Goal: Information Seeking & Learning: Learn about a topic

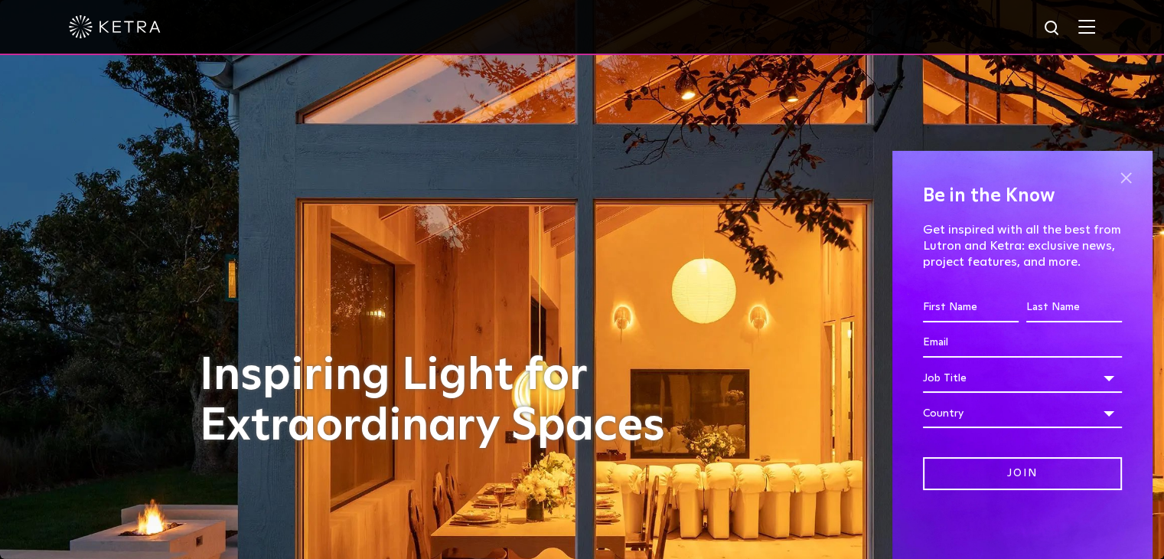
click at [1130, 172] on span at bounding box center [1126, 177] width 23 height 23
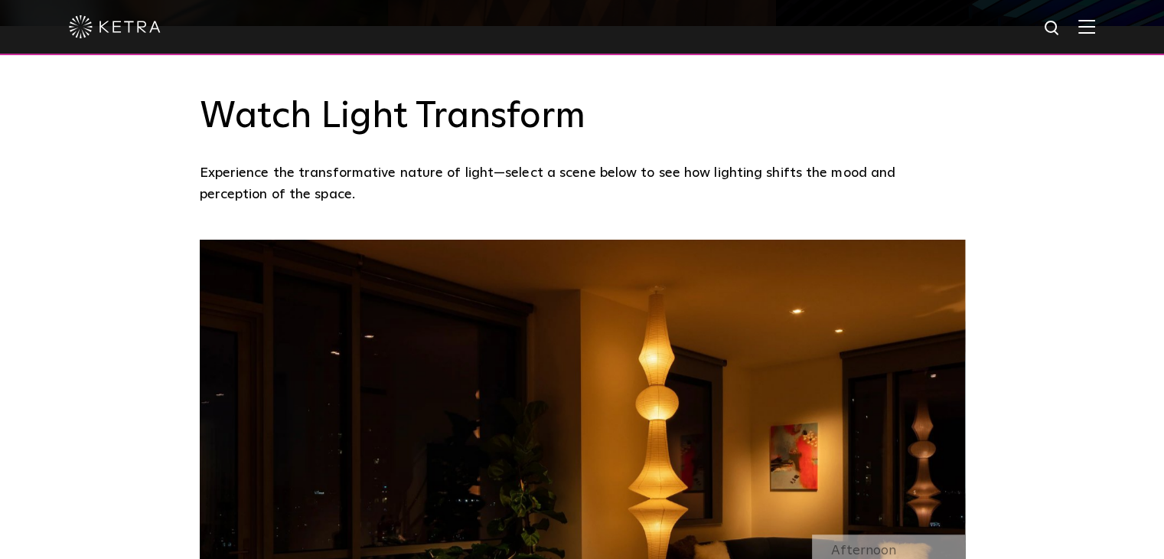
scroll to position [1378, 0]
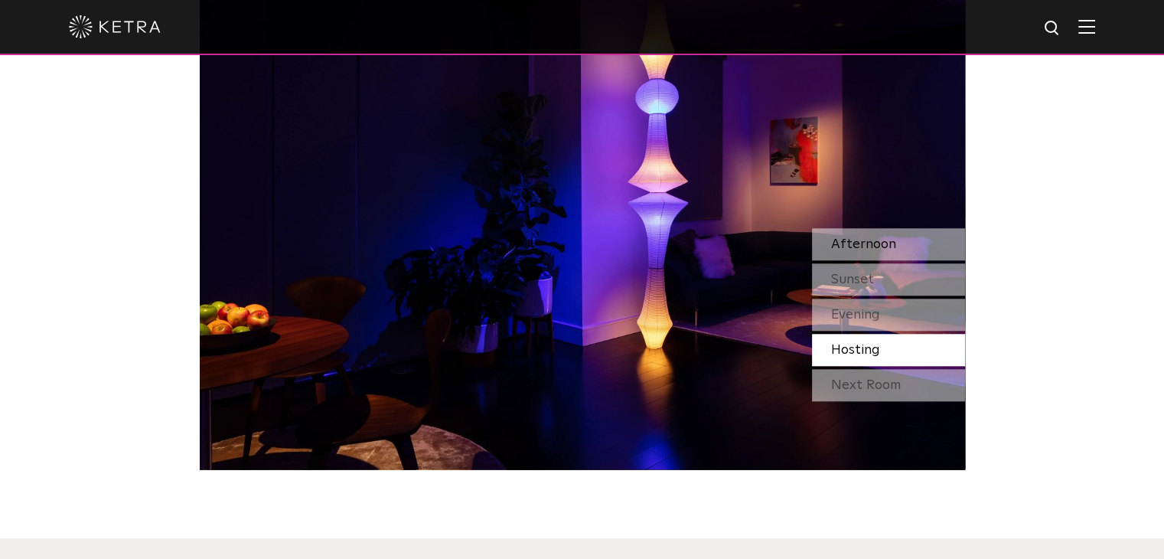
click at [851, 248] on span "Afternoon" at bounding box center [863, 244] width 65 height 14
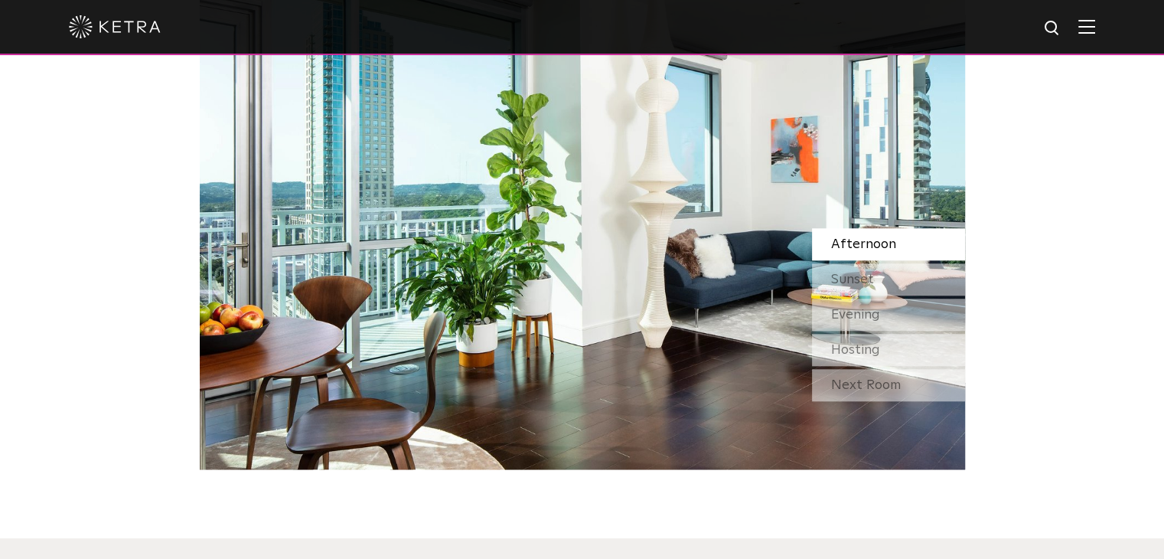
scroll to position [1225, 0]
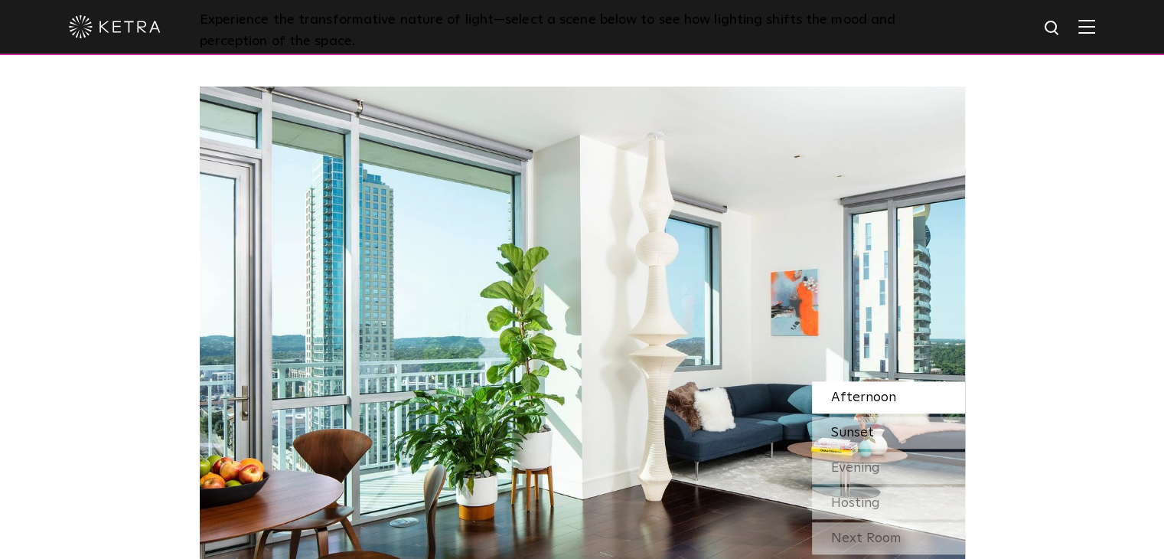
click at [905, 446] on div "Sunset" at bounding box center [888, 432] width 153 height 32
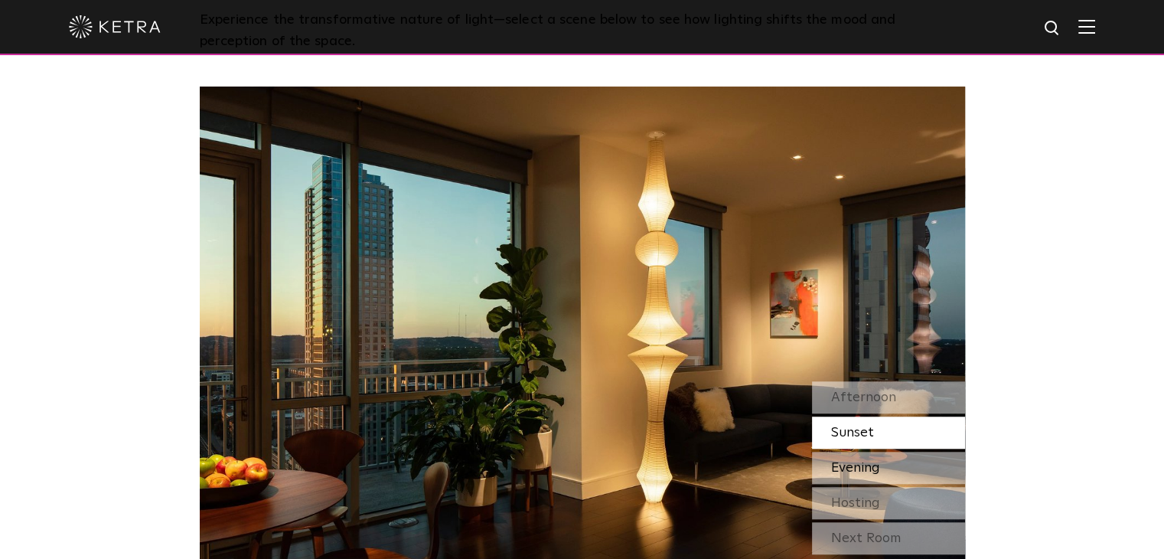
click at [893, 466] on div "Evening" at bounding box center [888, 468] width 153 height 32
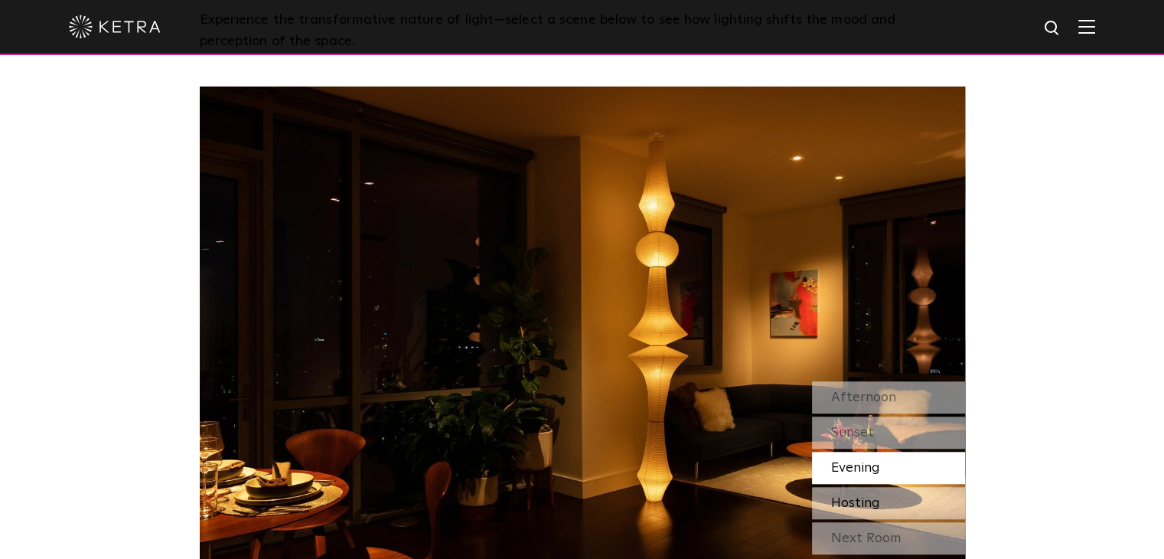
click at [874, 498] on span "Hosting" at bounding box center [855, 503] width 49 height 14
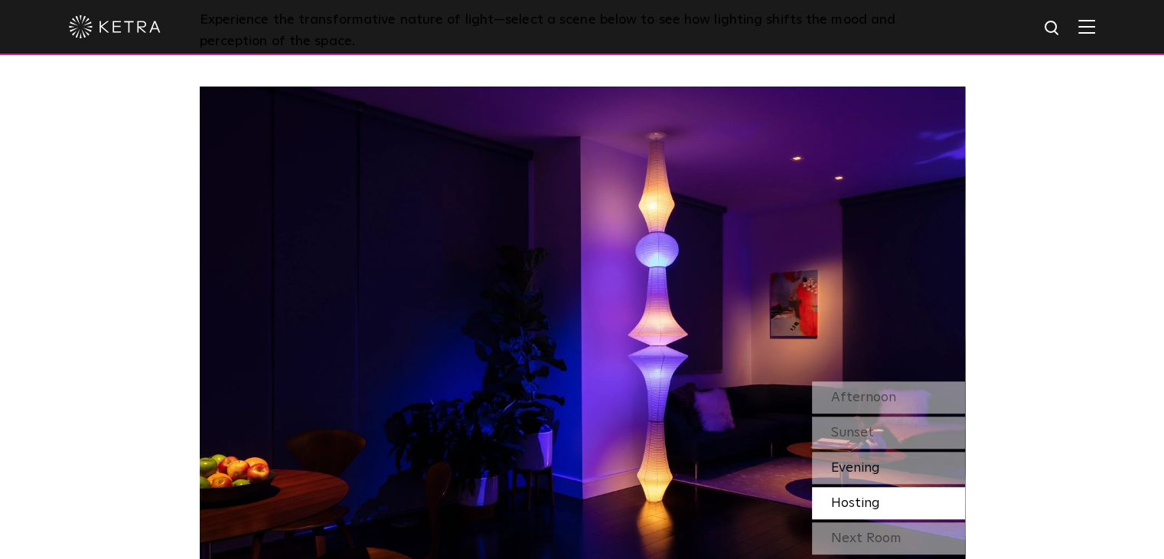
click at [873, 471] on span "Evening" at bounding box center [855, 468] width 49 height 14
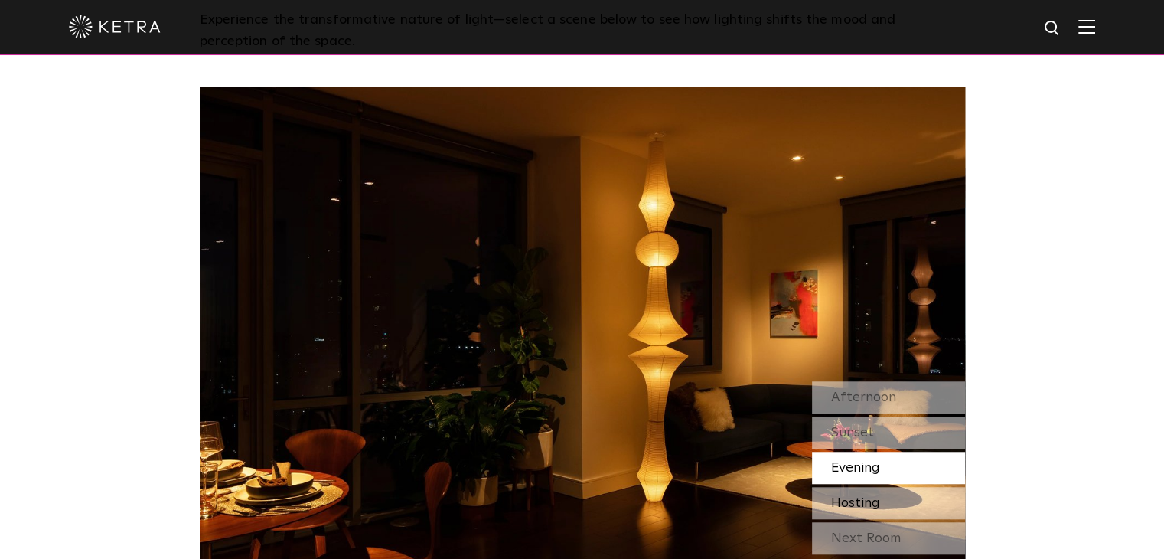
click at [870, 496] on span "Hosting" at bounding box center [855, 503] width 49 height 14
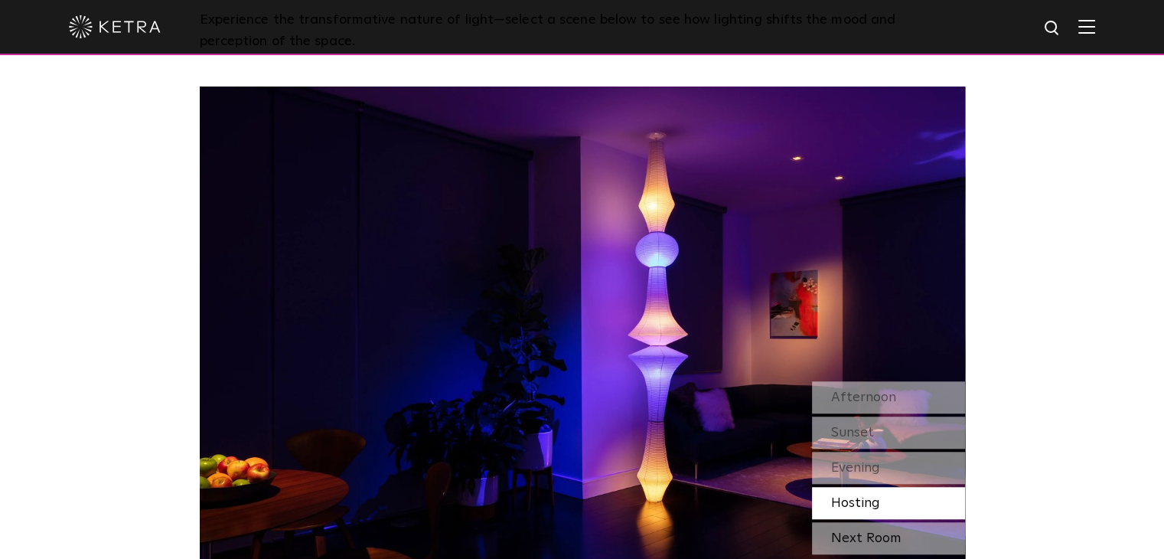
click at [864, 532] on div "Next Room" at bounding box center [888, 538] width 153 height 32
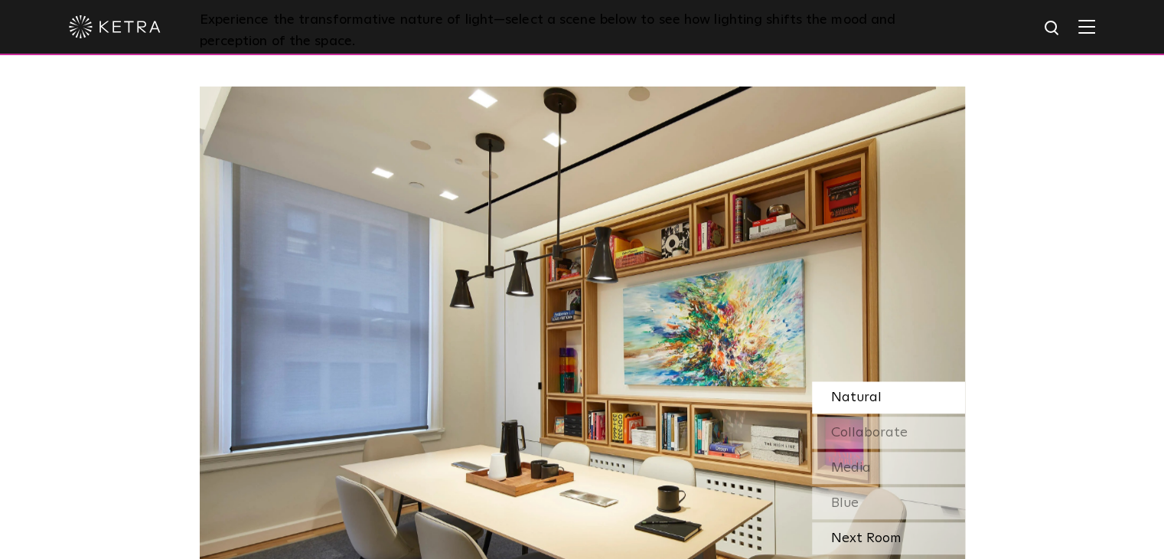
click at [866, 540] on div "Next Room" at bounding box center [888, 538] width 153 height 32
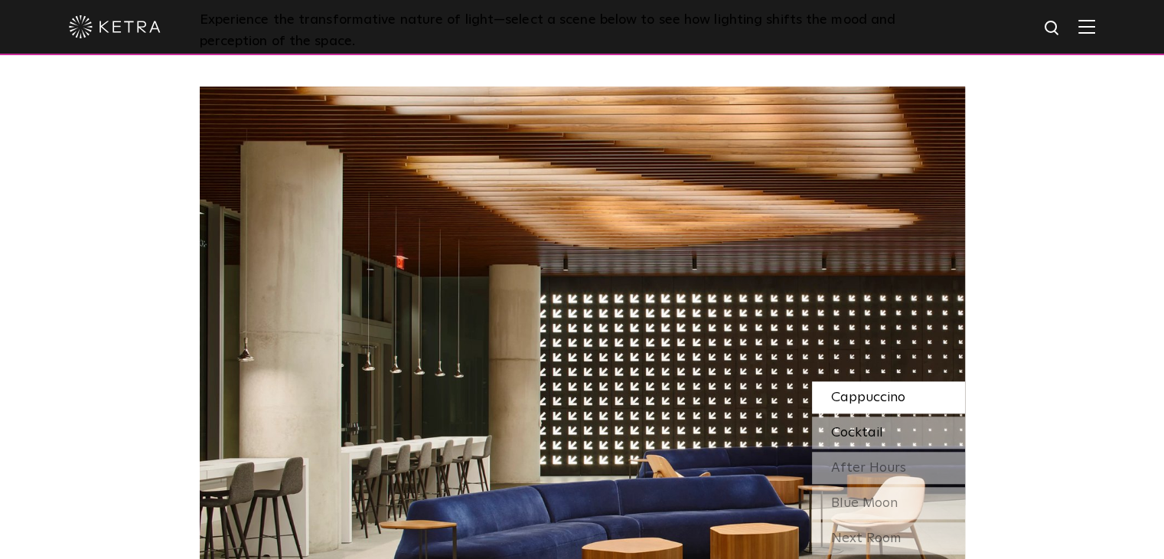
click at [862, 439] on span "Cocktail" at bounding box center [857, 433] width 52 height 14
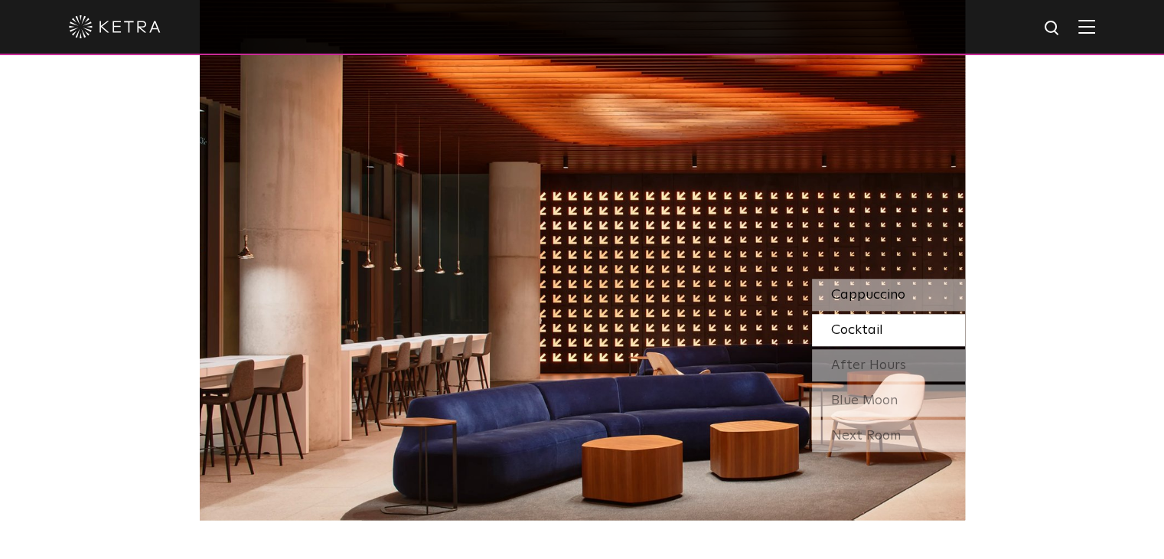
scroll to position [1378, 0]
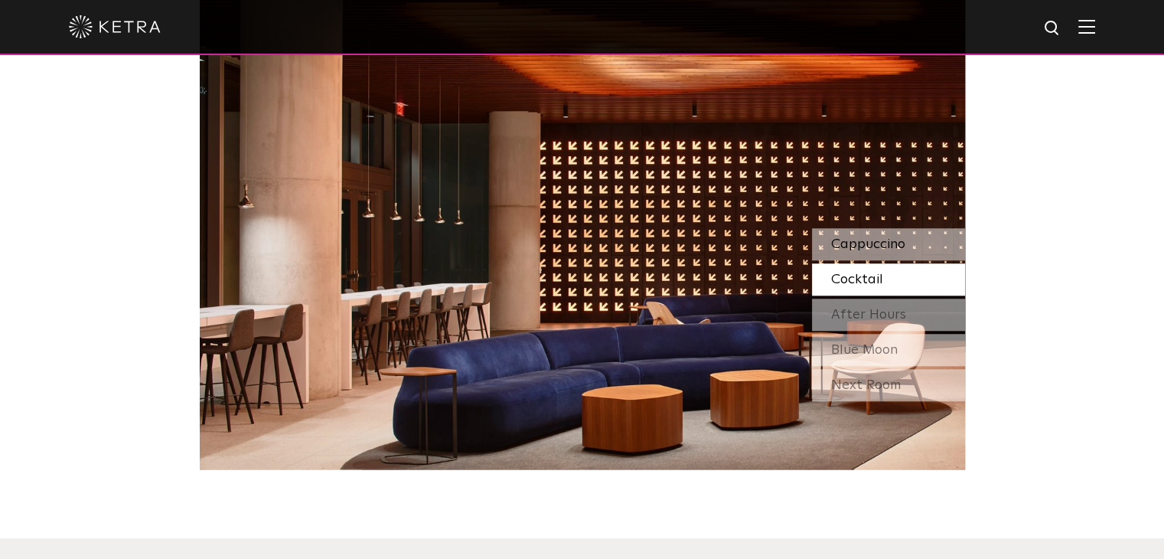
click at [885, 246] on span "Cappuccino" at bounding box center [868, 244] width 74 height 14
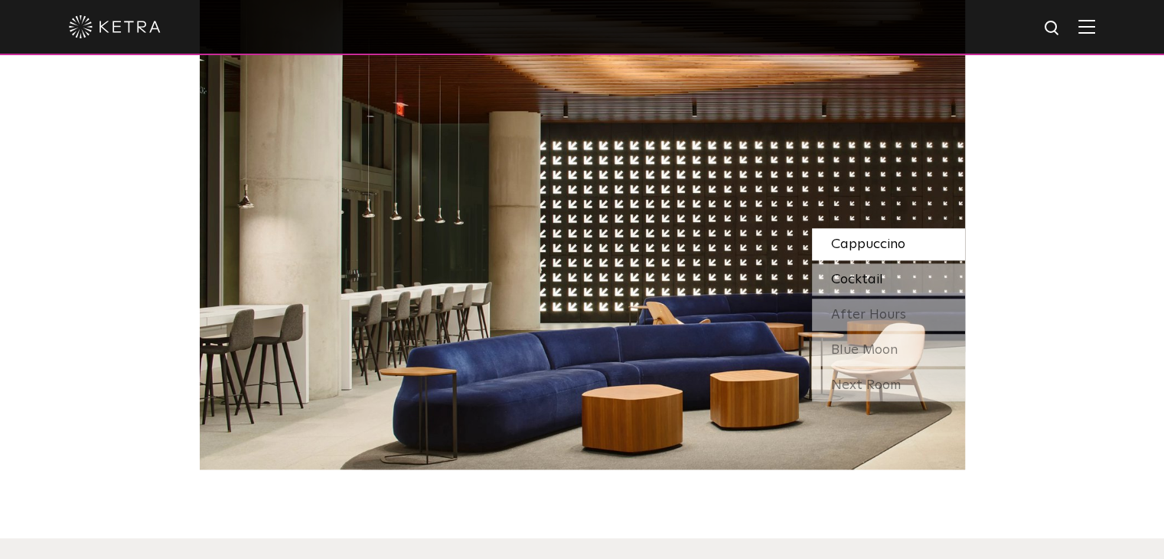
click at [876, 286] on span "Cocktail" at bounding box center [857, 280] width 52 height 14
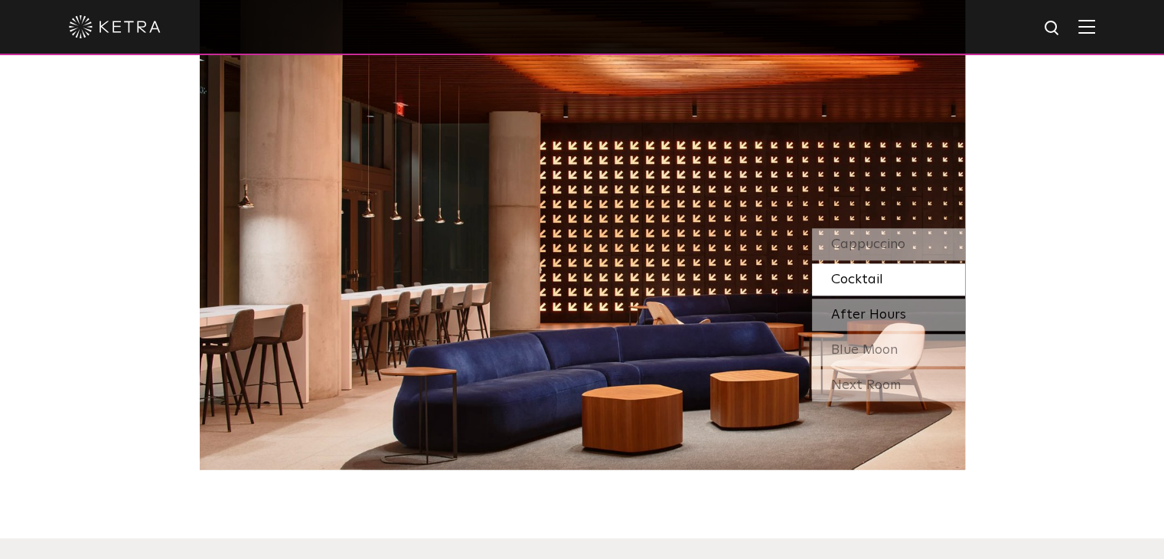
click at [877, 313] on span "After Hours" at bounding box center [868, 315] width 75 height 14
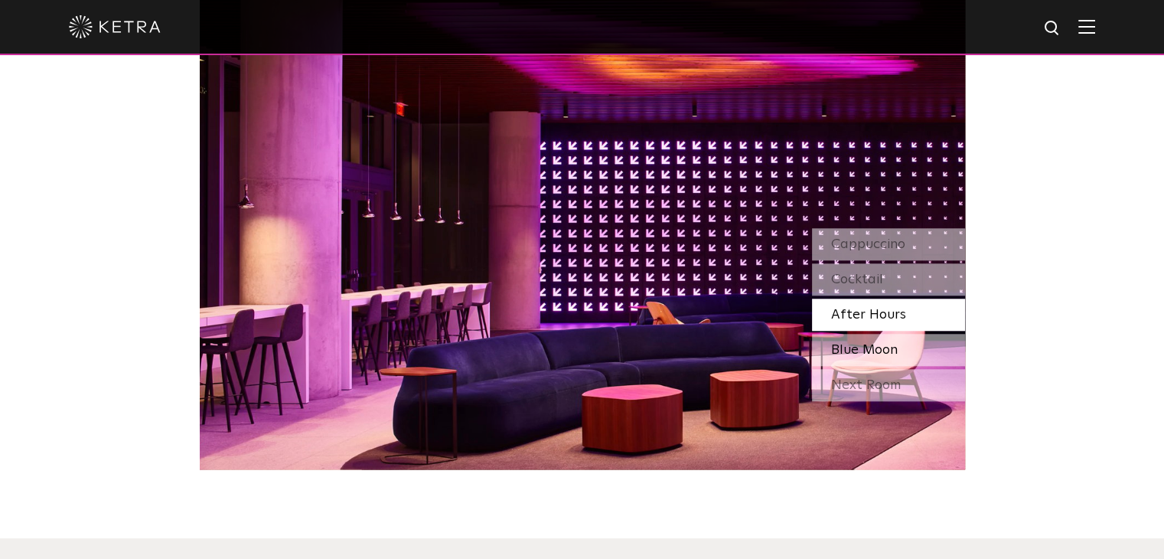
click at [877, 344] on span "Blue Moon" at bounding box center [864, 350] width 67 height 14
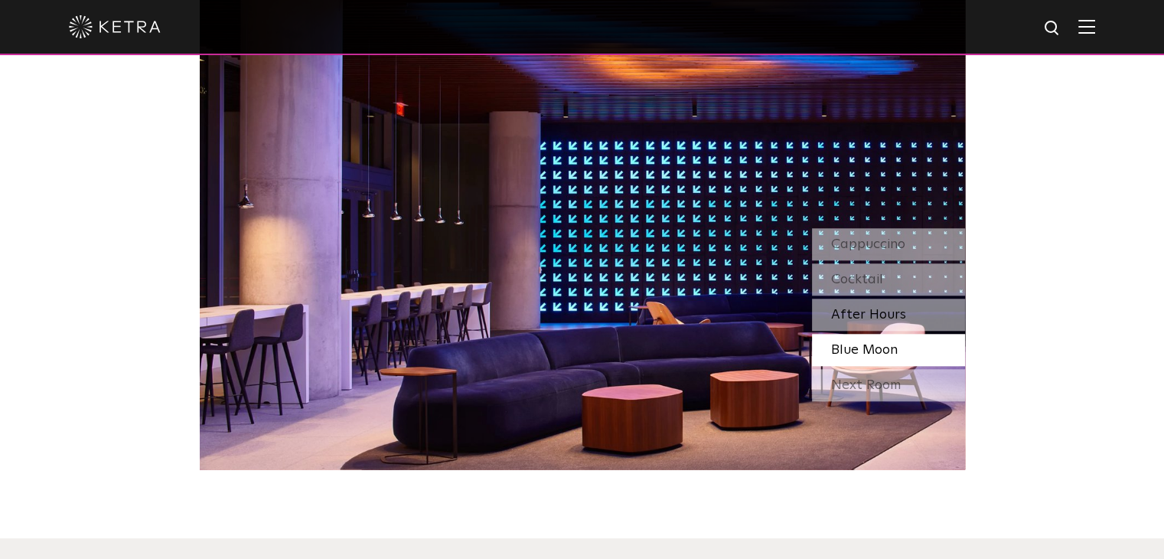
click at [874, 316] on span "After Hours" at bounding box center [868, 315] width 75 height 14
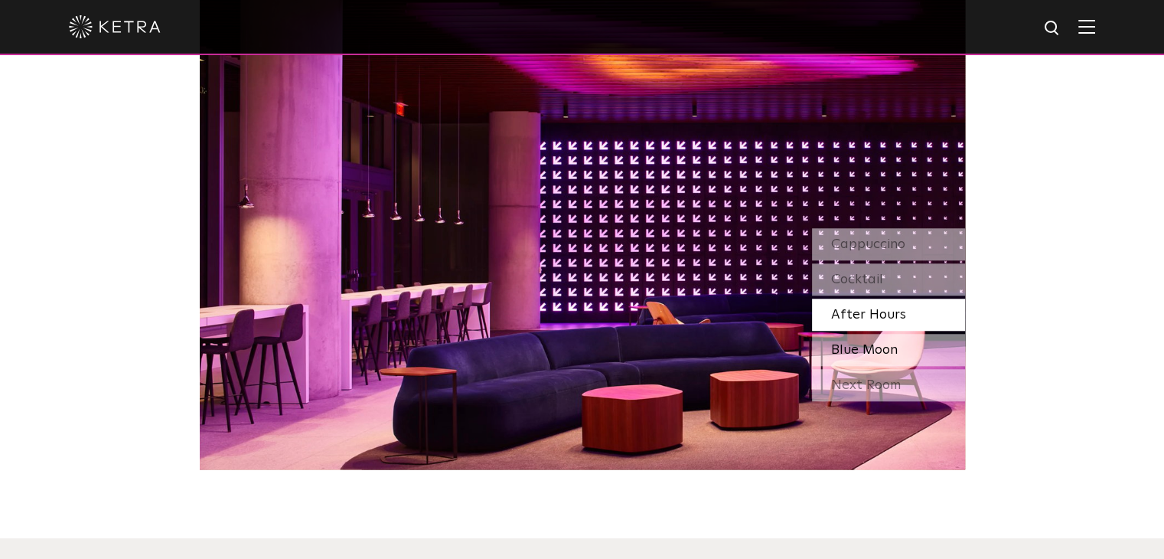
click at [871, 350] on span "Blue Moon" at bounding box center [864, 350] width 67 height 14
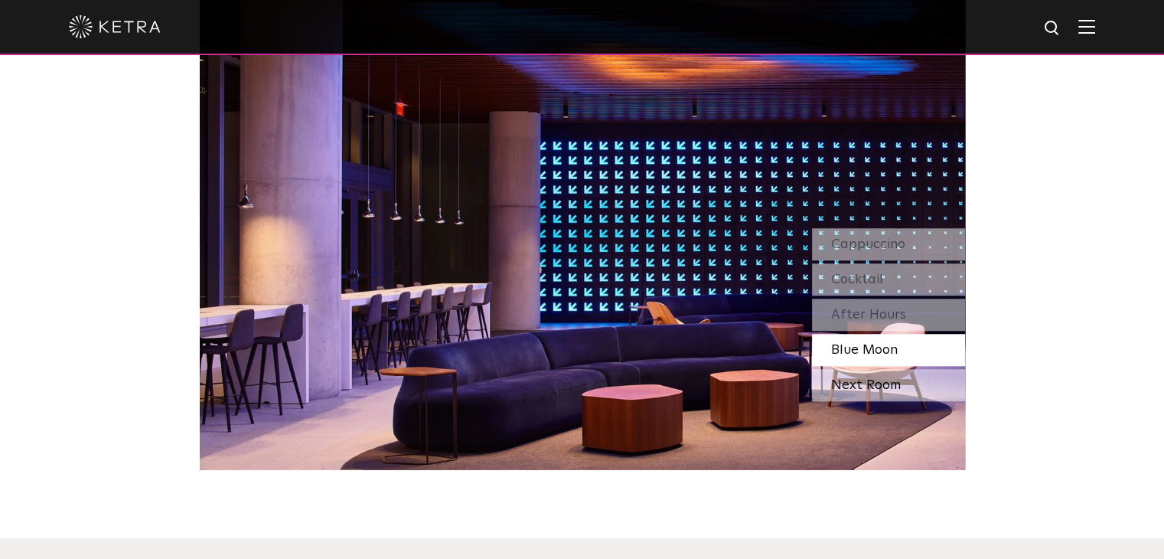
click at [872, 381] on div "Next Room" at bounding box center [888, 385] width 153 height 32
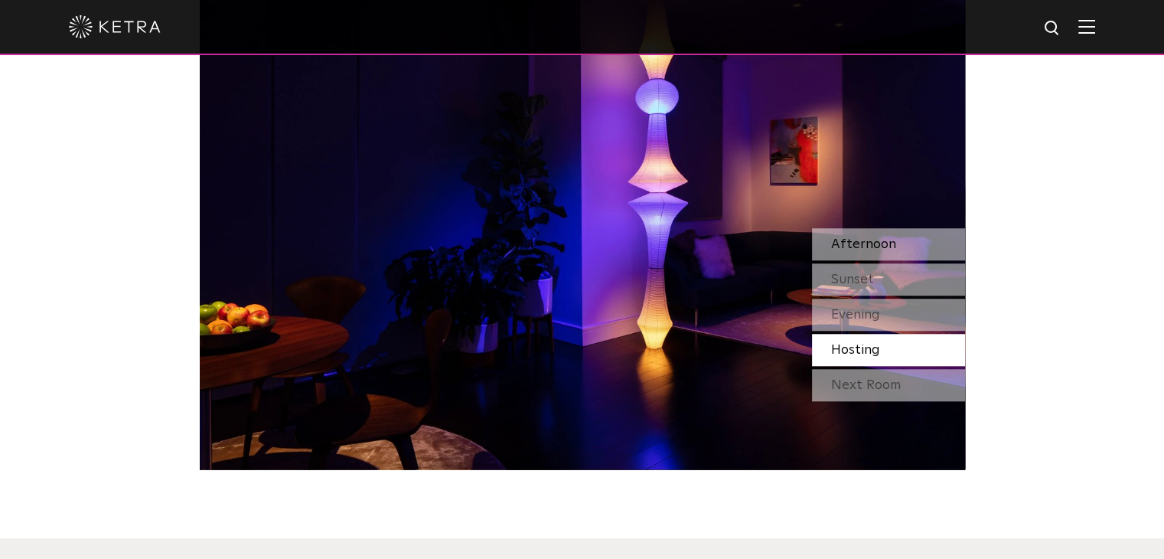
click at [871, 244] on span "Afternoon" at bounding box center [863, 244] width 65 height 14
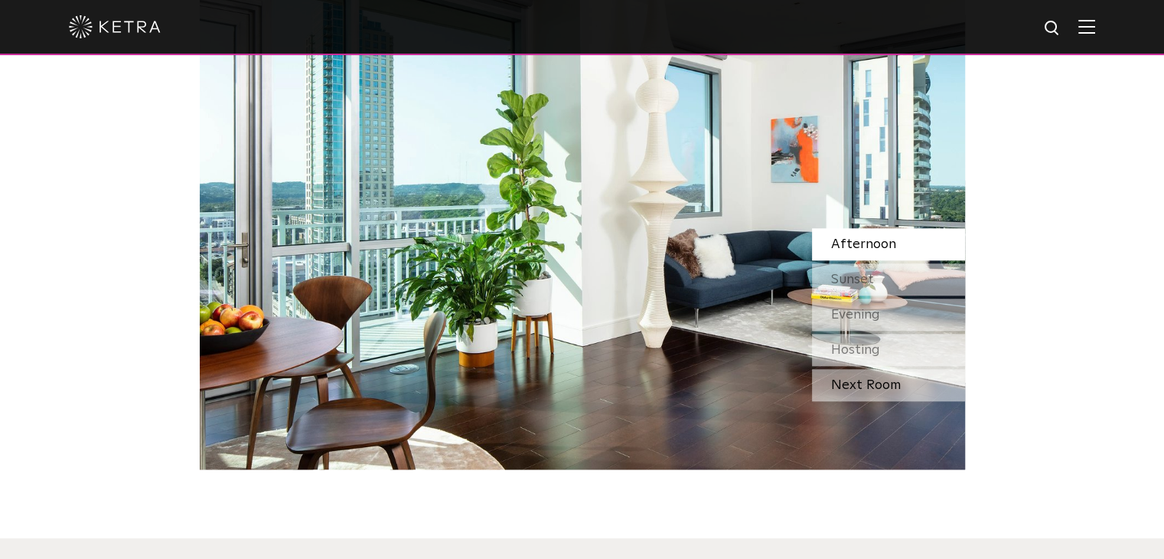
click at [871, 386] on div "Next Room" at bounding box center [888, 385] width 153 height 32
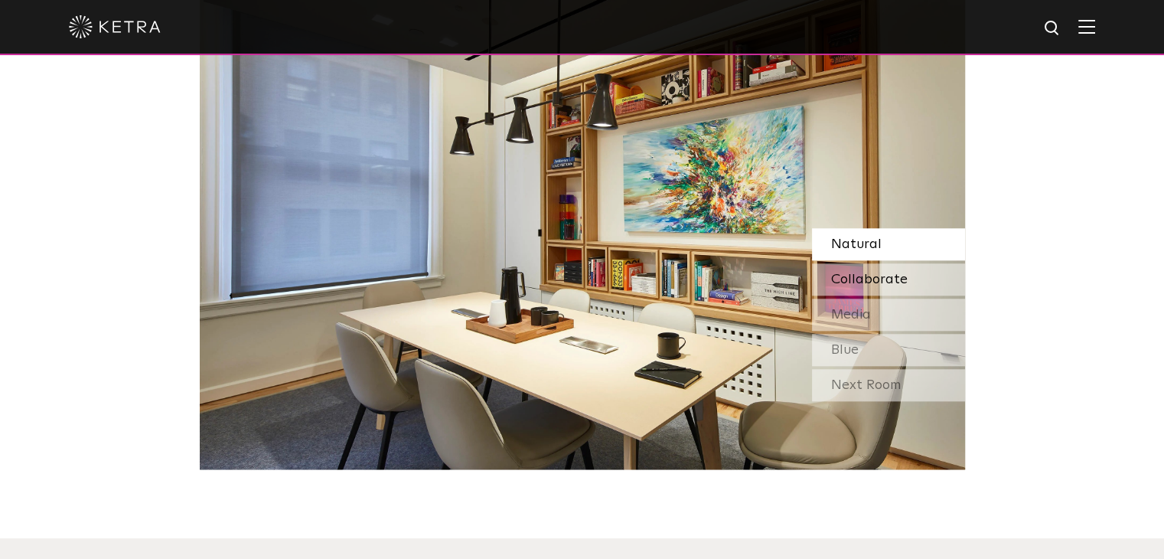
click at [874, 285] on span "Collaborate" at bounding box center [869, 280] width 77 height 14
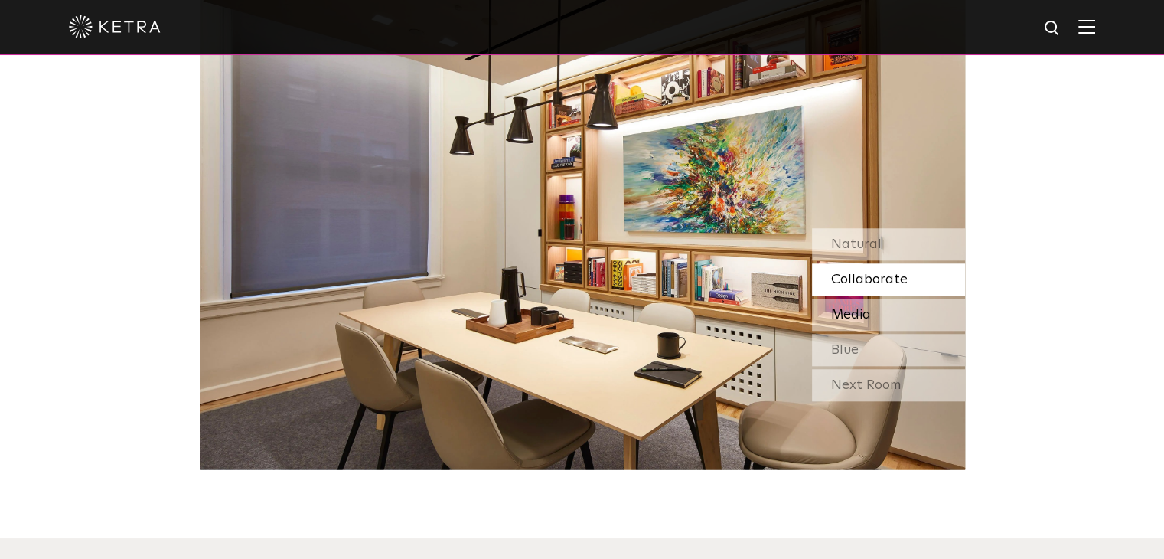
click at [870, 318] on span "Media" at bounding box center [851, 315] width 40 height 14
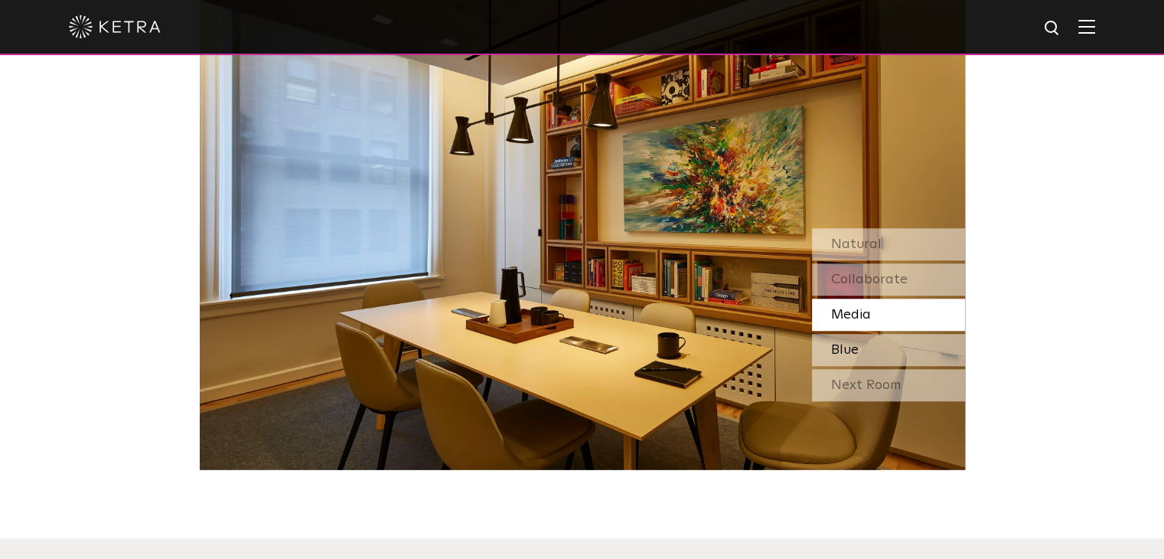
click at [867, 344] on div "Blue" at bounding box center [888, 350] width 153 height 32
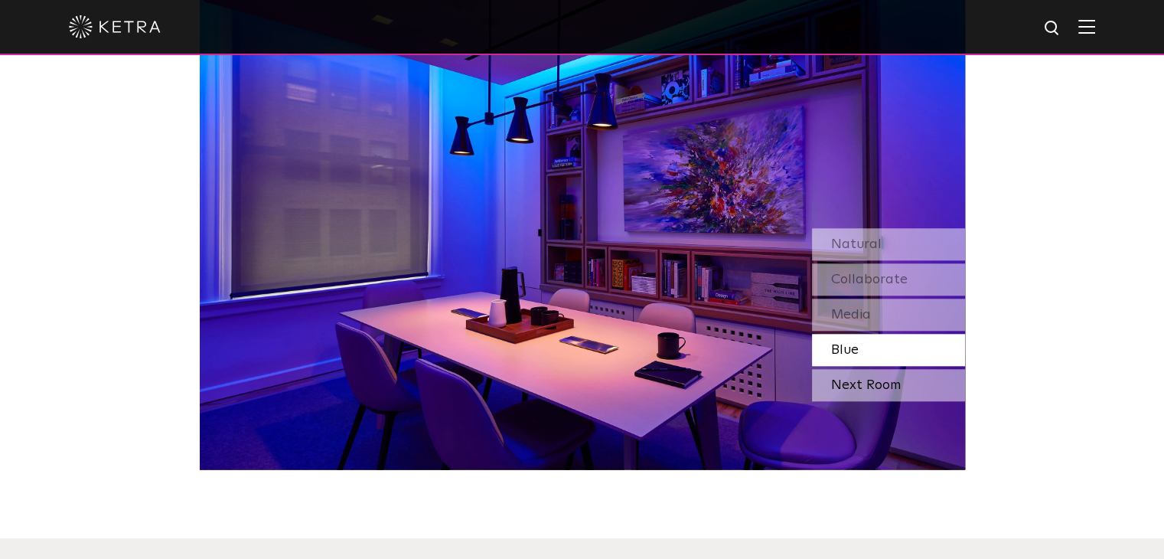
click at [863, 387] on div "Next Room" at bounding box center [888, 385] width 153 height 32
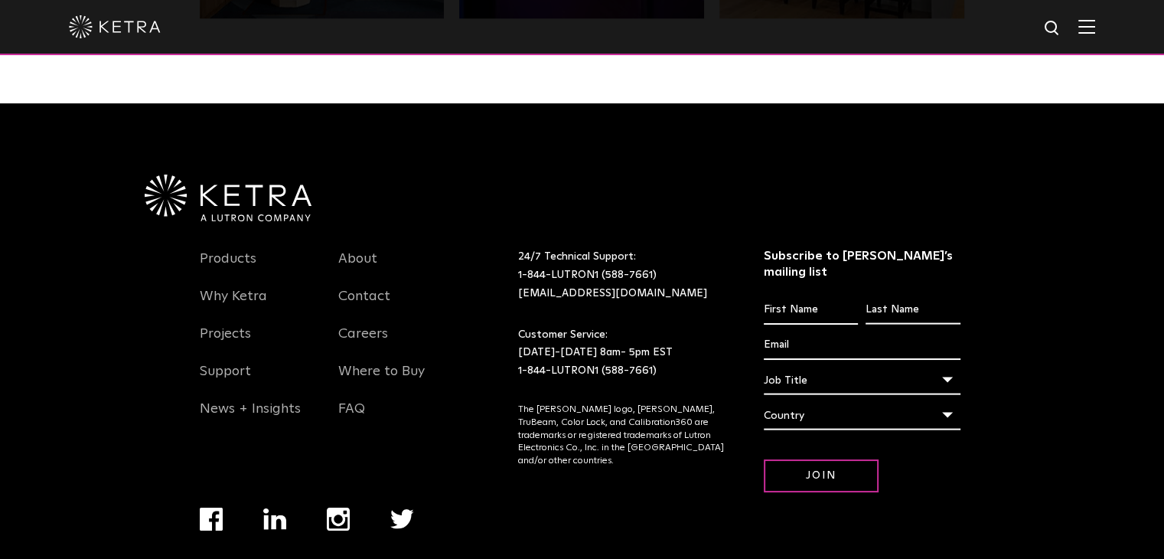
scroll to position [3218, 0]
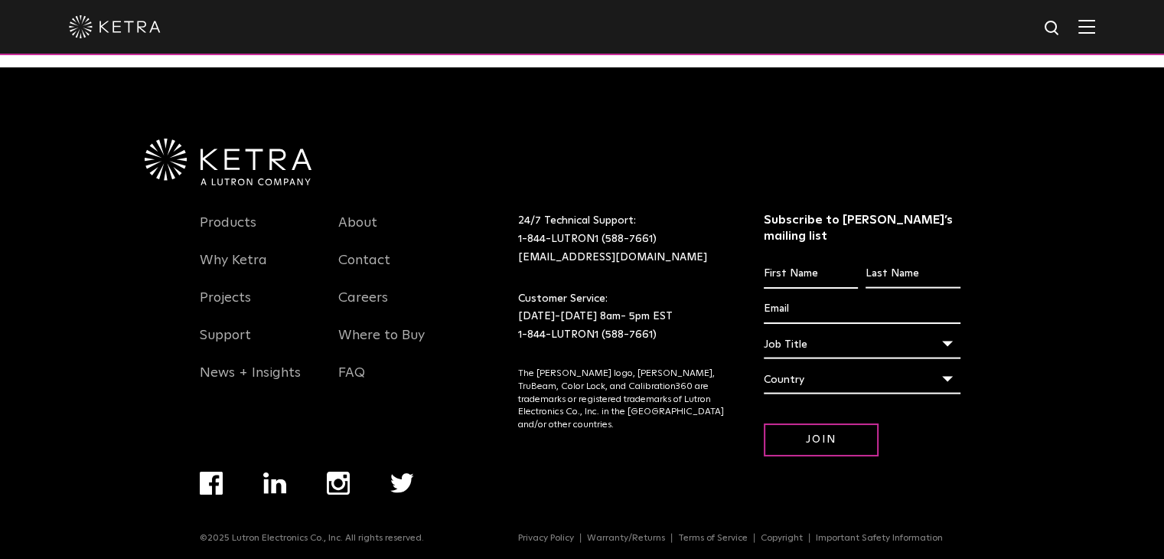
click at [334, 472] on img "Navigation Menu" at bounding box center [338, 483] width 23 height 23
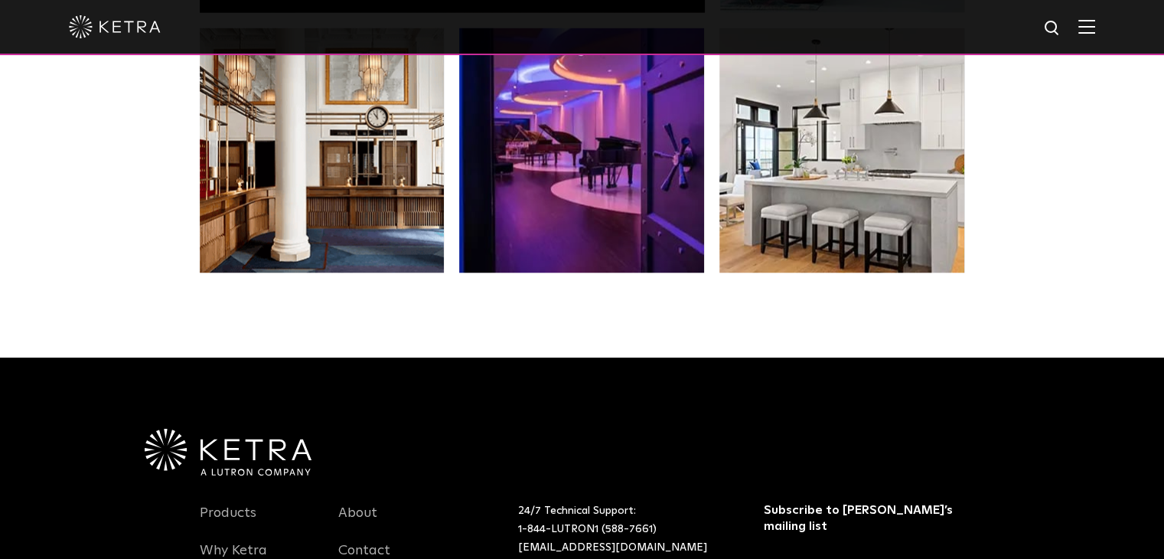
scroll to position [3218, 0]
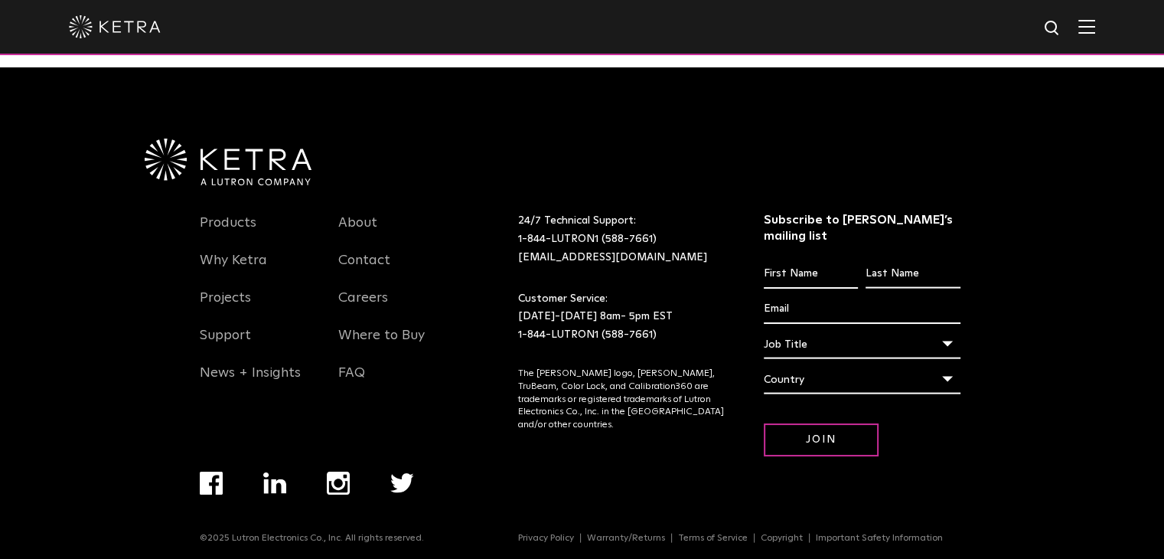
click at [1091, 22] on img at bounding box center [1087, 26] width 17 height 15
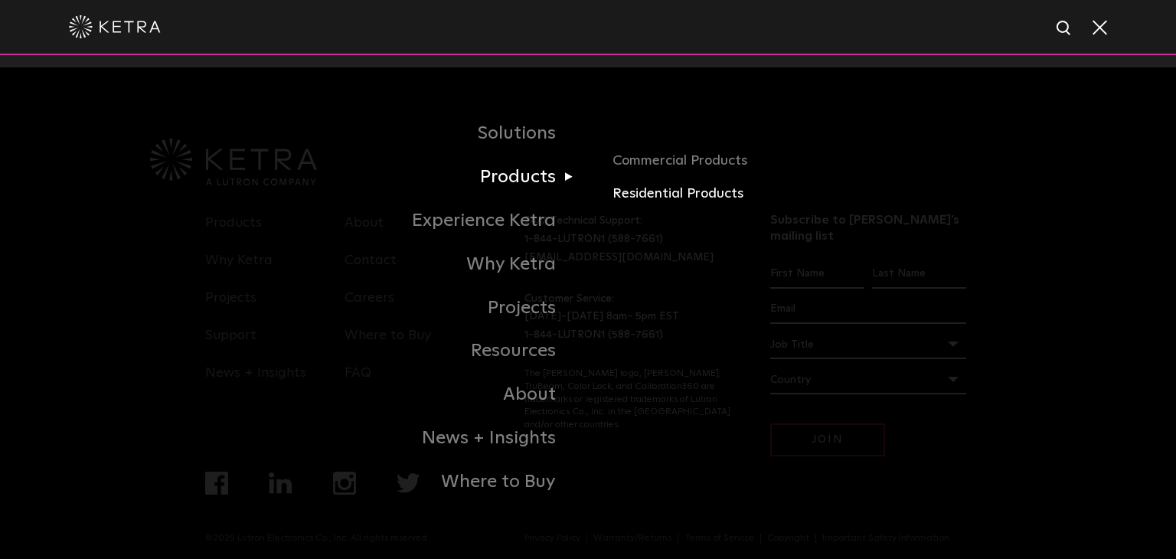
click at [652, 198] on link "Residential Products" at bounding box center [791, 194] width 358 height 22
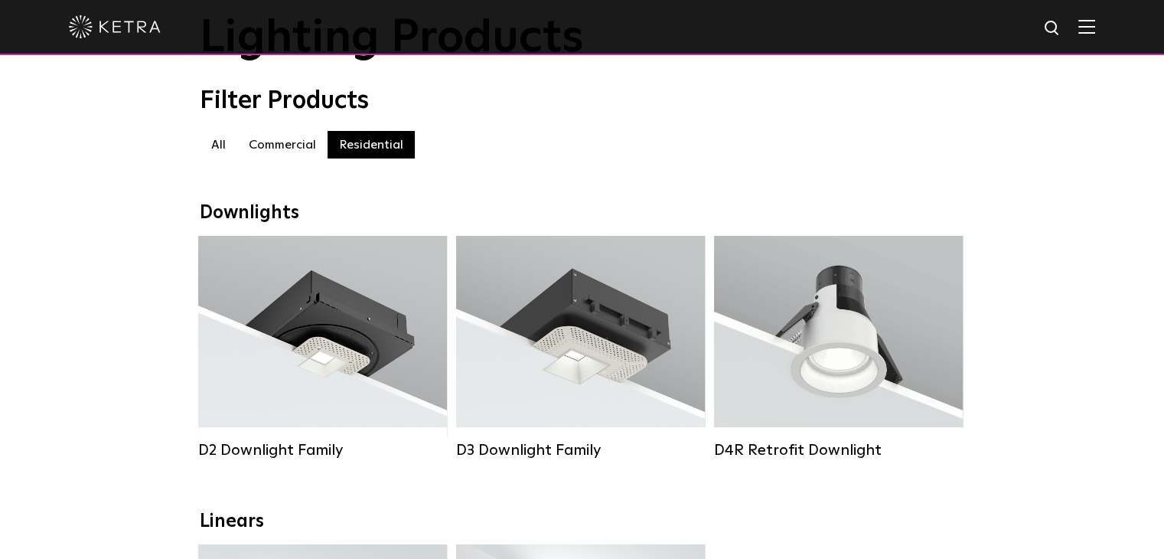
scroll to position [153, 0]
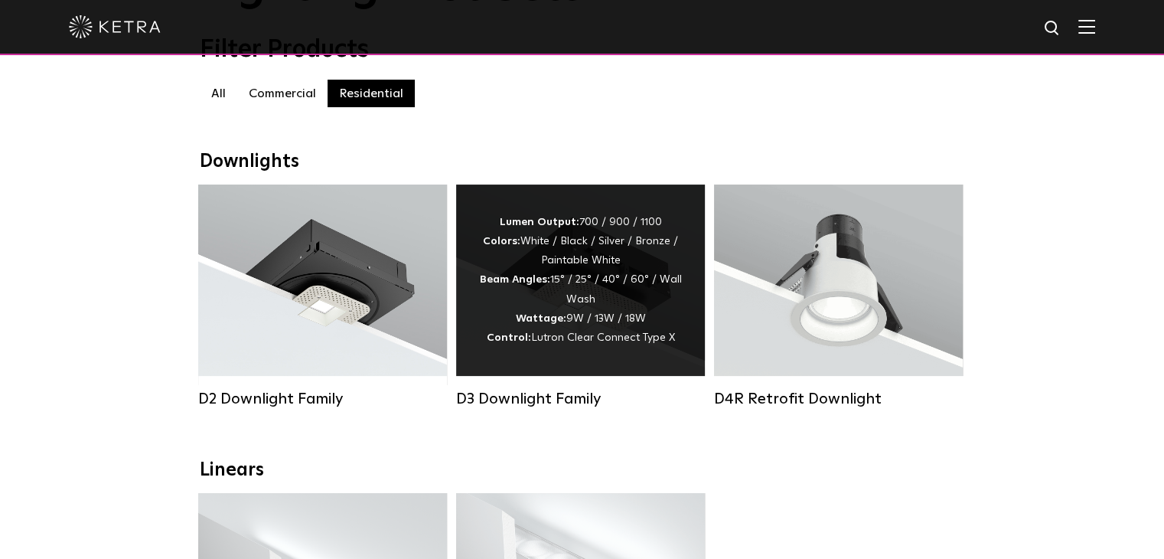
click at [585, 286] on div "Lumen Output: 700 / 900 / 1100 Colors: White / Black / Silver / Bronze / Painta…" at bounding box center [580, 280] width 203 height 135
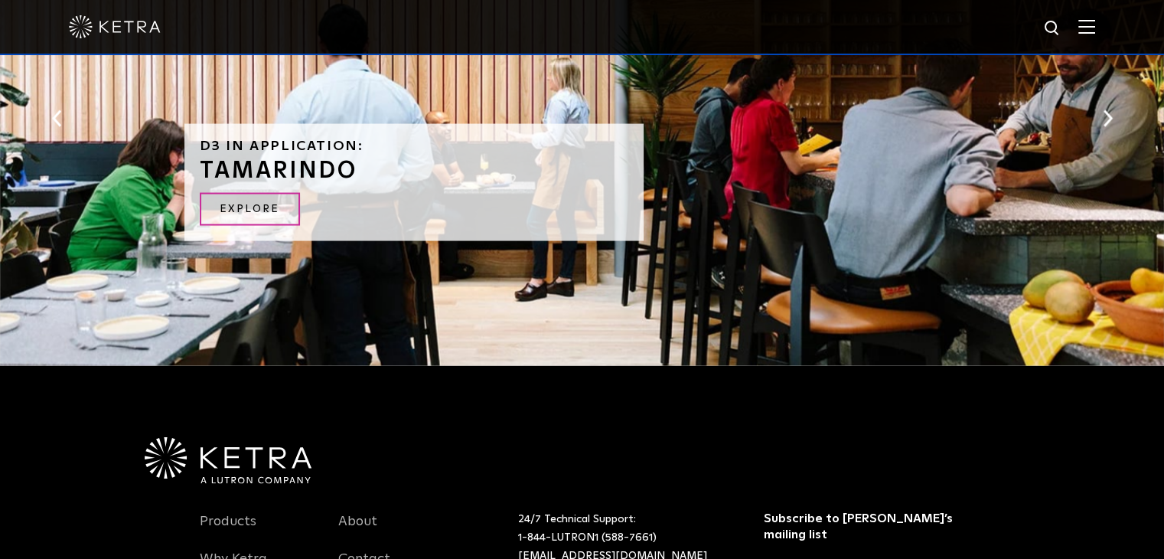
scroll to position [3277, 0]
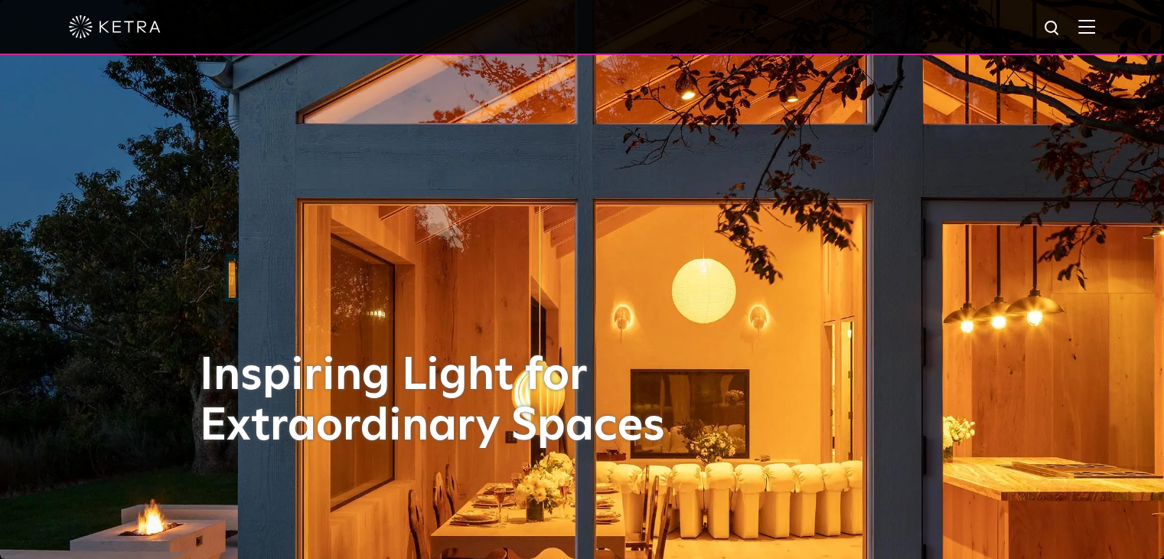
click at [1095, 28] on img at bounding box center [1087, 26] width 17 height 15
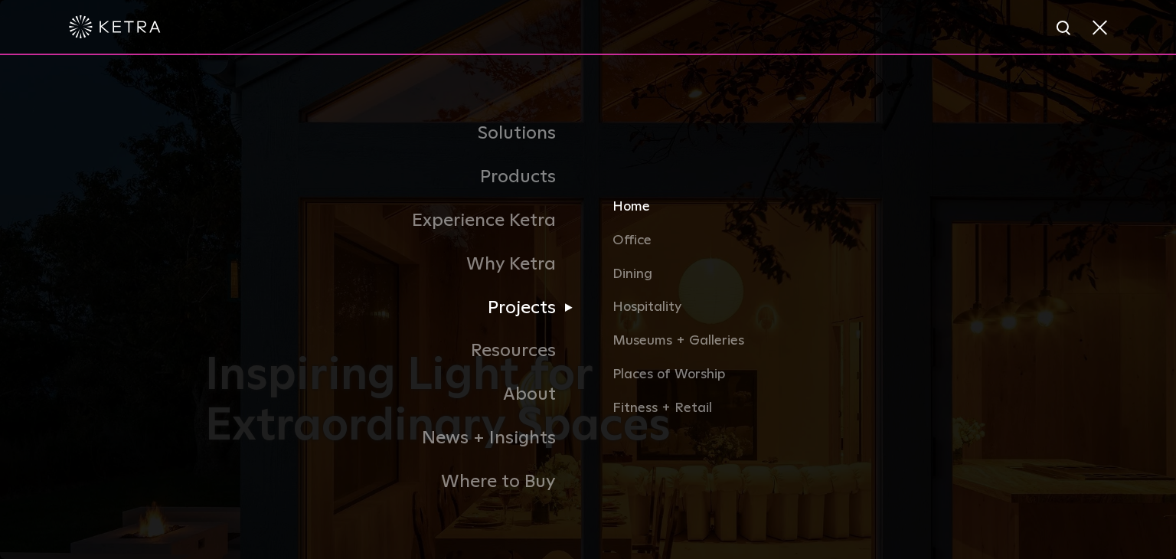
click at [632, 205] on link "Home" at bounding box center [791, 213] width 358 height 34
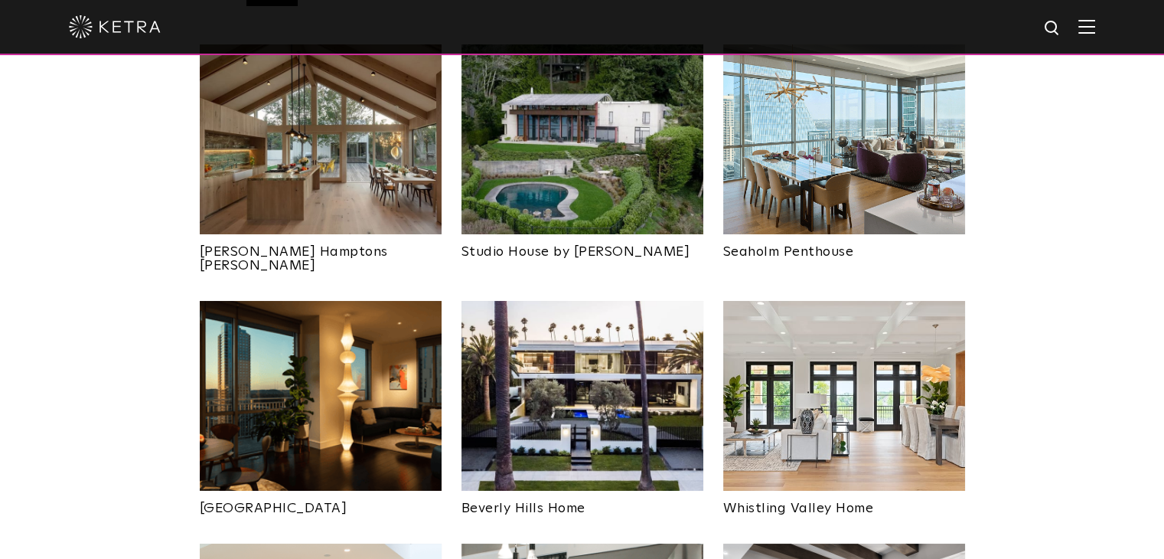
scroll to position [536, 0]
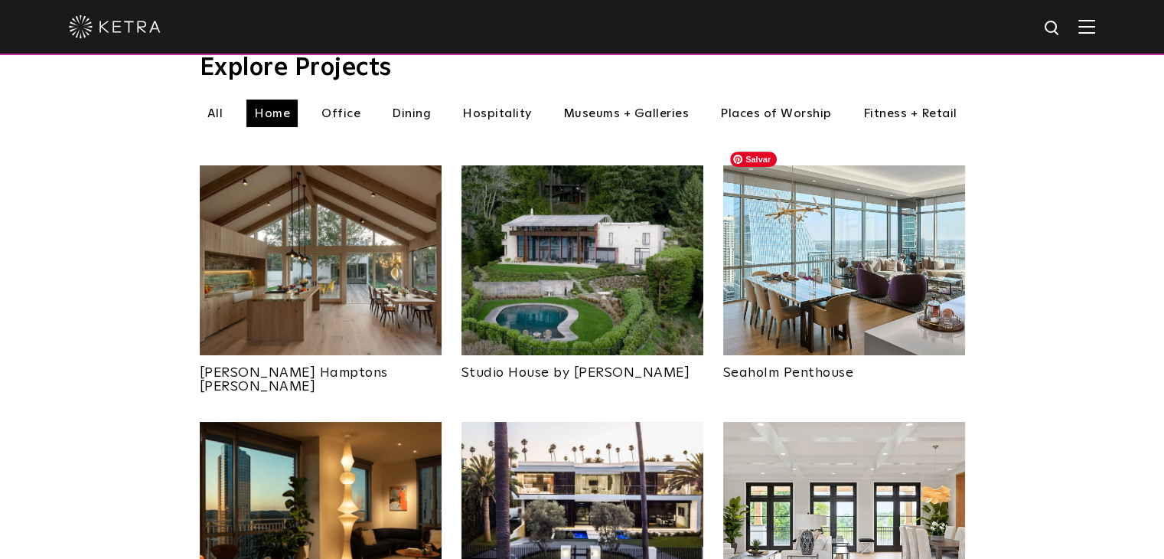
click at [791, 199] on img at bounding box center [844, 260] width 242 height 190
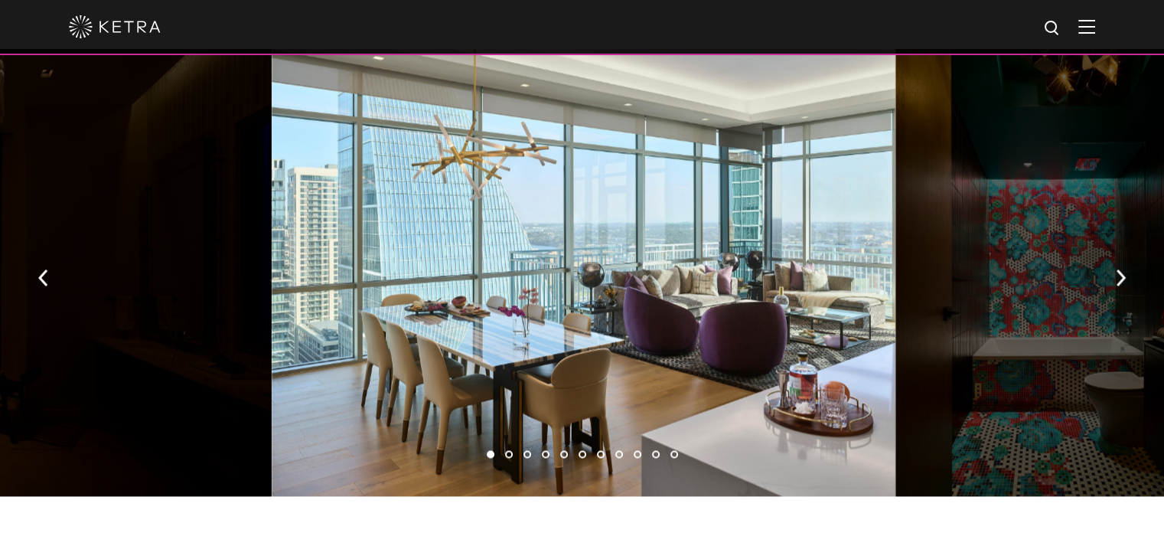
scroll to position [2144, 0]
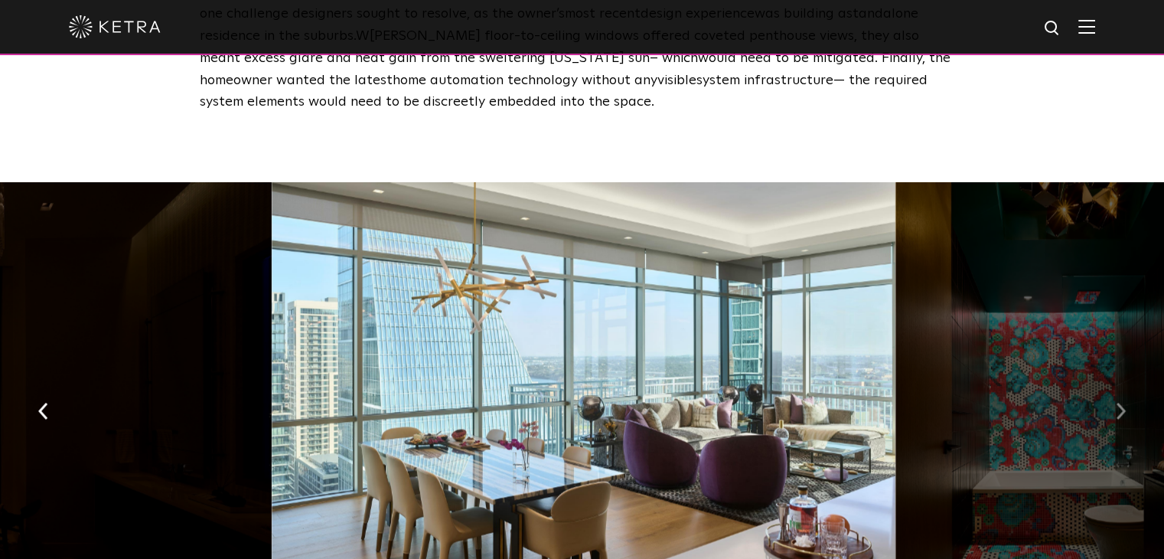
click at [1124, 403] on img "button" at bounding box center [1121, 411] width 10 height 17
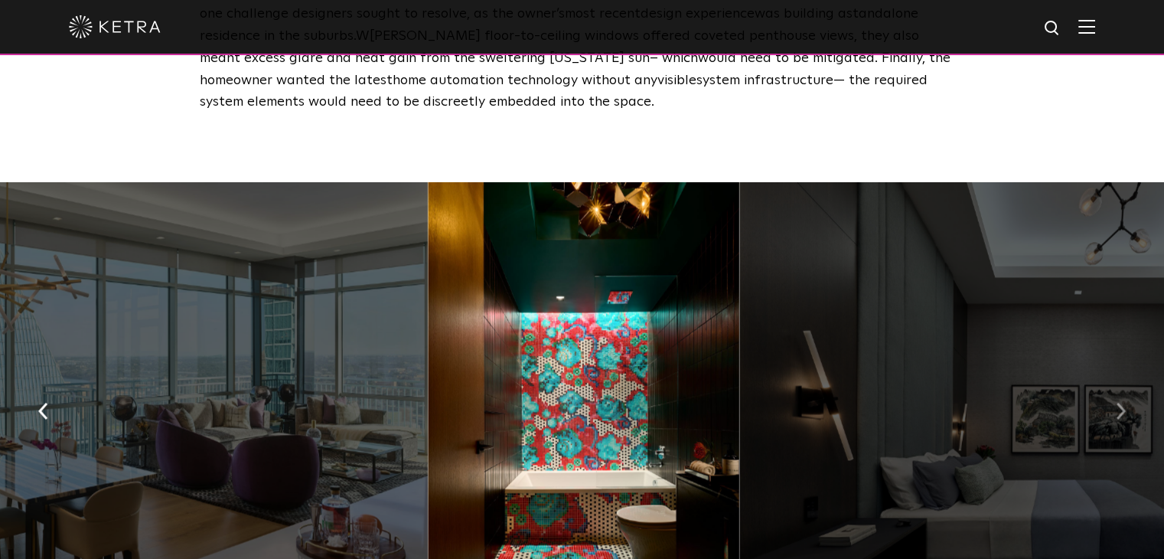
click at [1122, 403] on img "button" at bounding box center [1121, 411] width 10 height 17
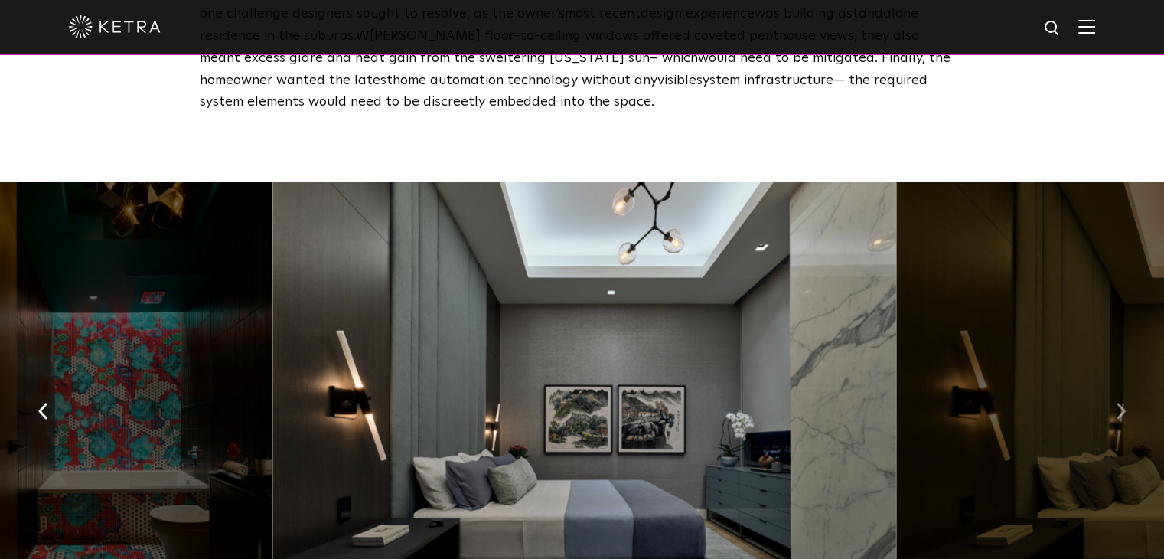
click at [1122, 403] on img "button" at bounding box center [1121, 411] width 10 height 17
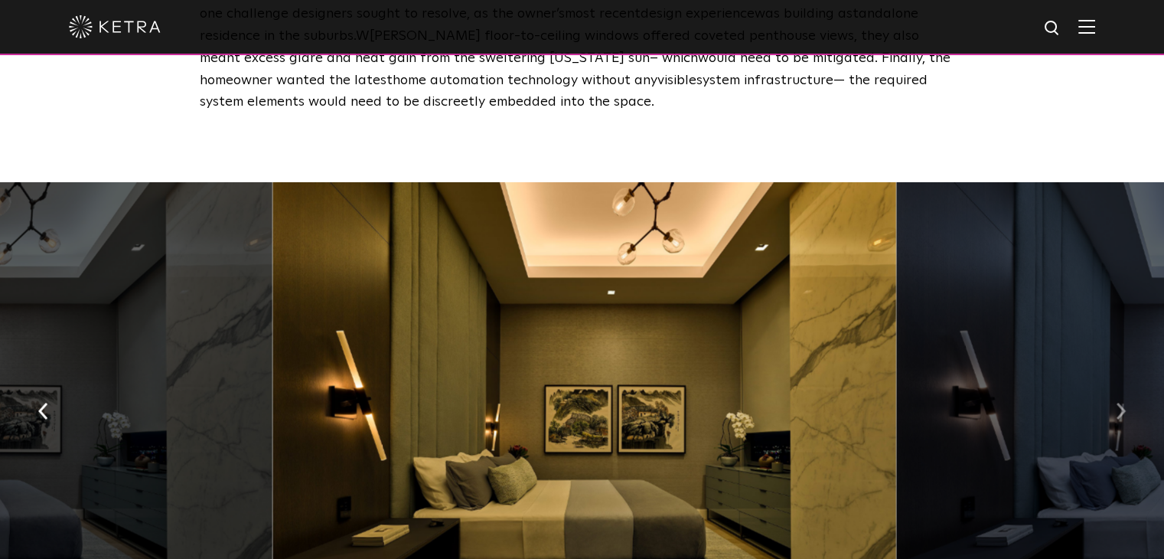
click at [1122, 403] on img "button" at bounding box center [1121, 411] width 10 height 17
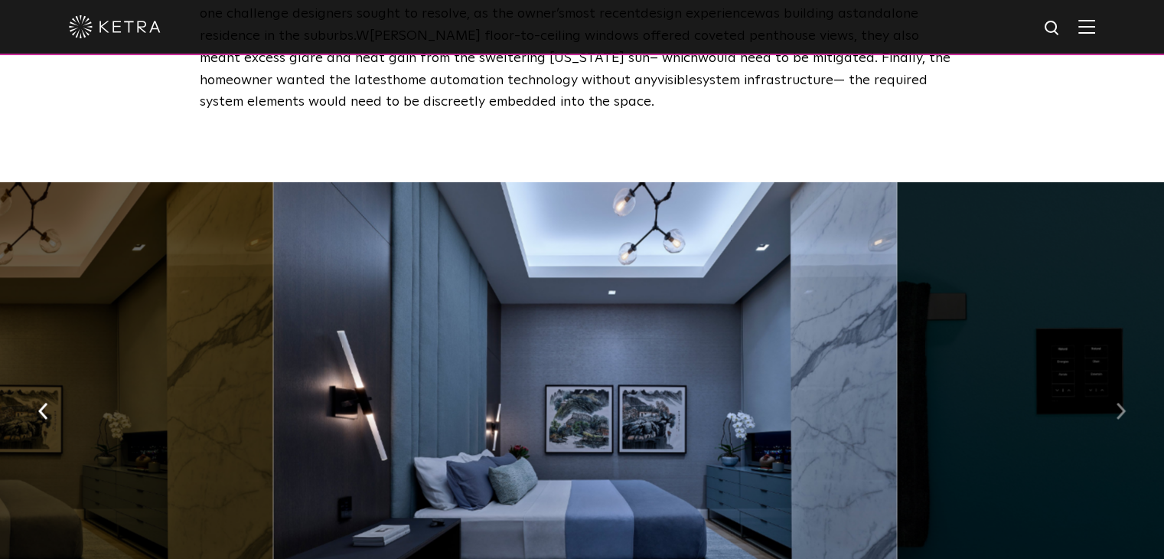
click at [1122, 403] on img "button" at bounding box center [1121, 411] width 10 height 17
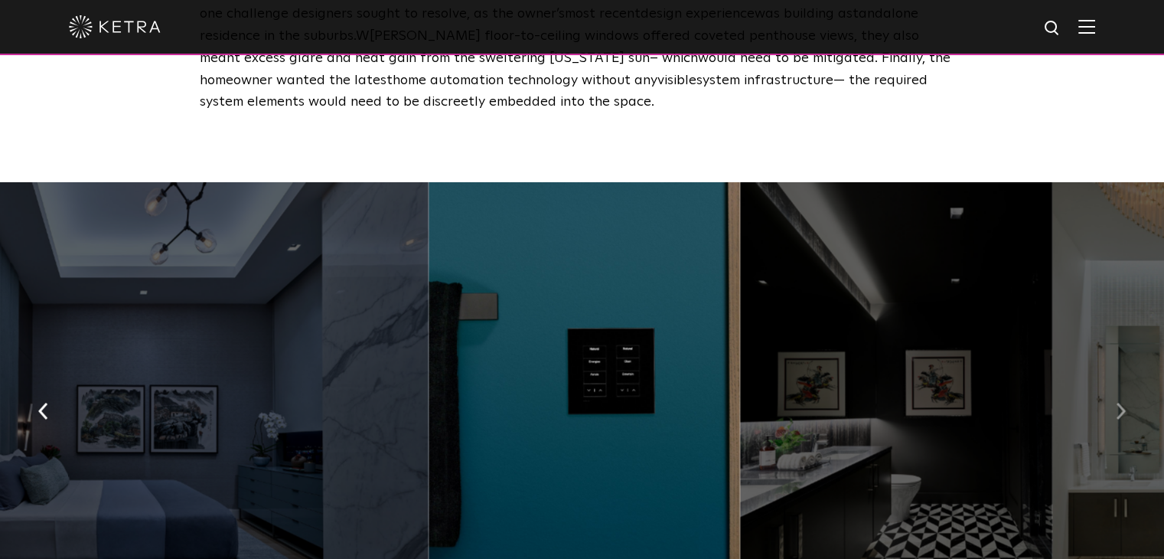
click at [1122, 403] on img "button" at bounding box center [1121, 411] width 10 height 17
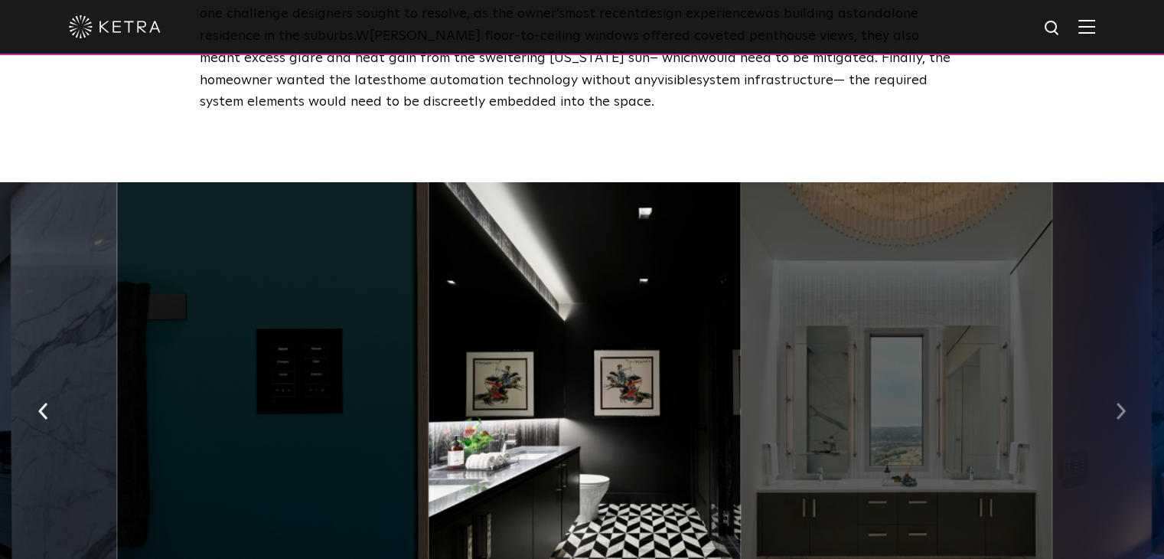
click at [1122, 403] on img "button" at bounding box center [1121, 411] width 10 height 17
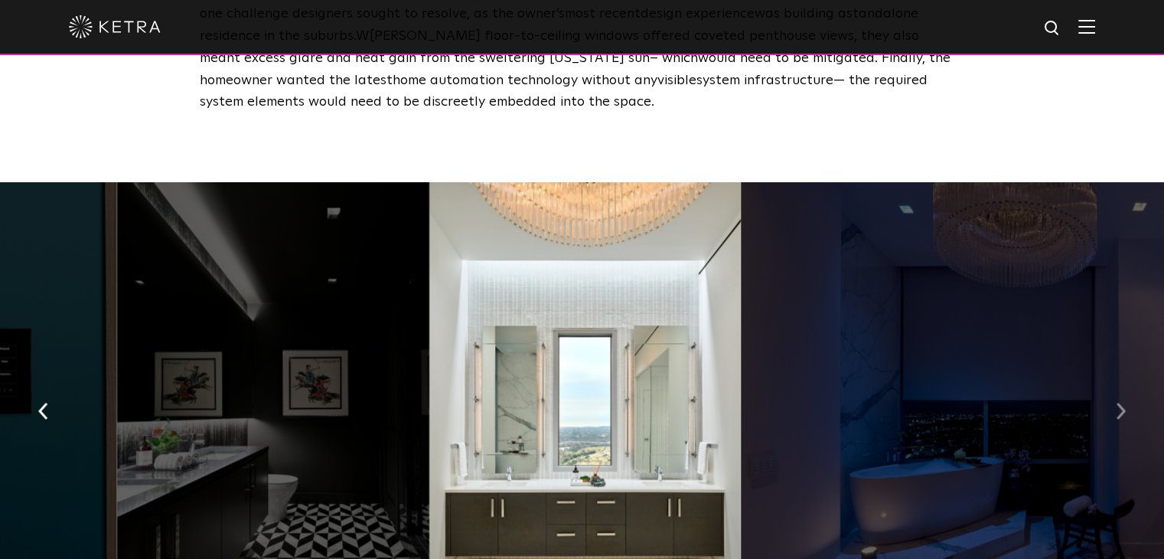
click at [1122, 403] on img "button" at bounding box center [1121, 411] width 10 height 17
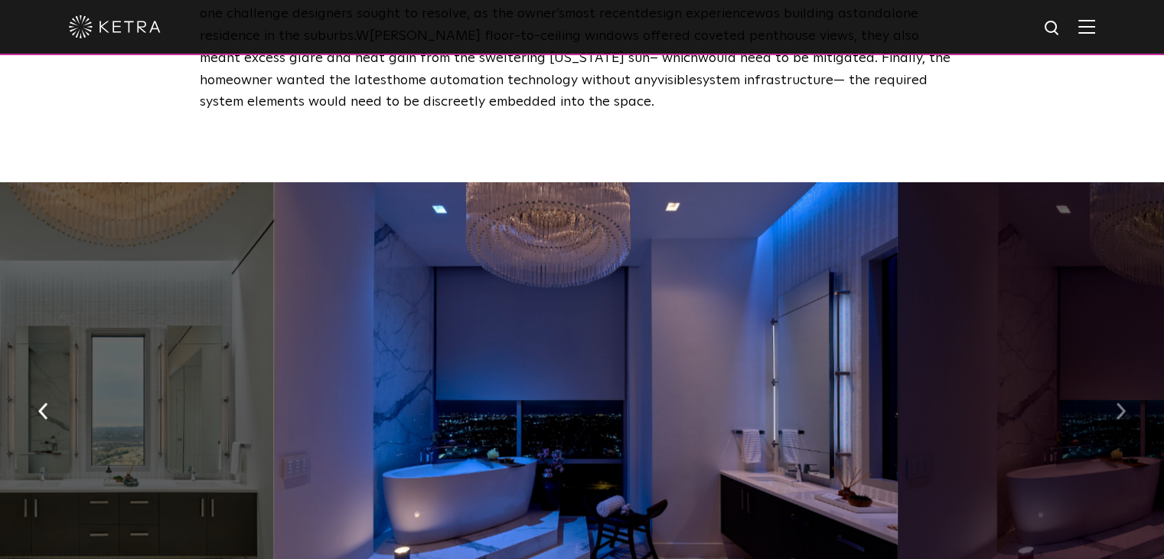
click at [1119, 403] on img "button" at bounding box center [1121, 411] width 10 height 17
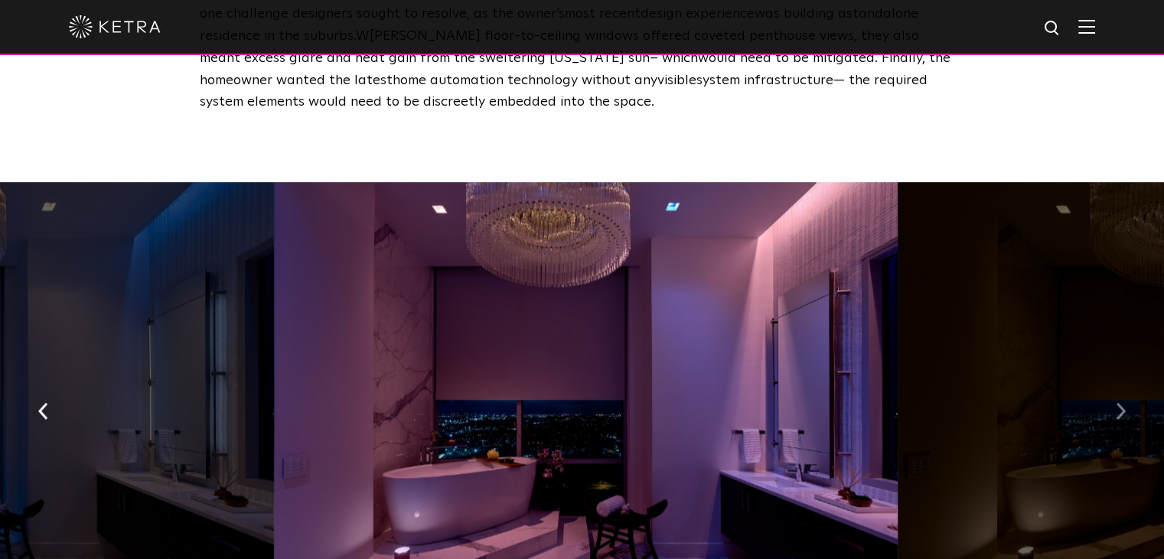
click at [1119, 403] on img "button" at bounding box center [1121, 411] width 10 height 17
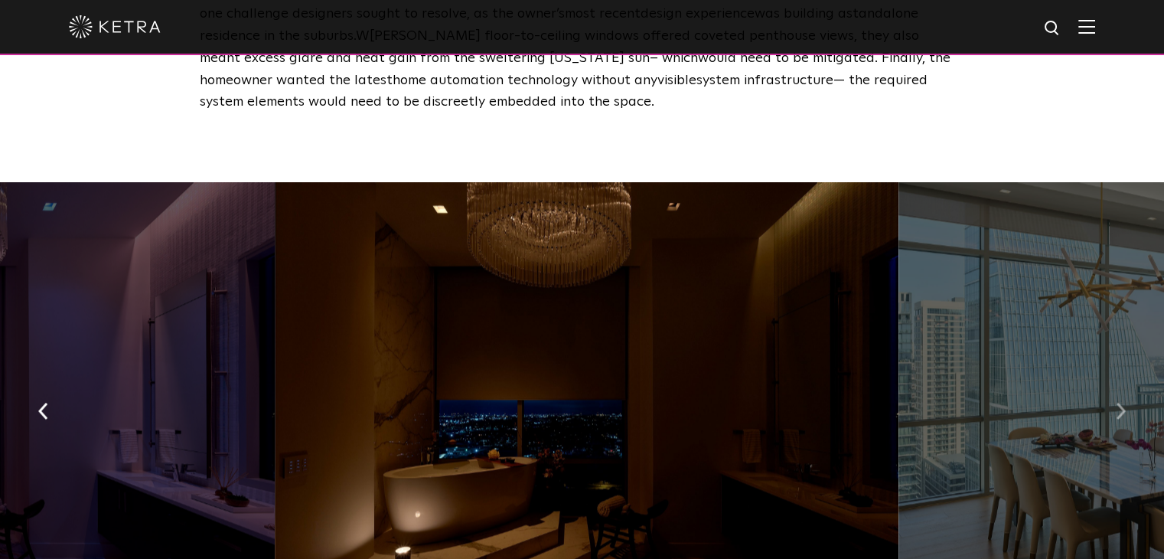
click at [1114, 384] on button "button" at bounding box center [1121, 410] width 33 height 53
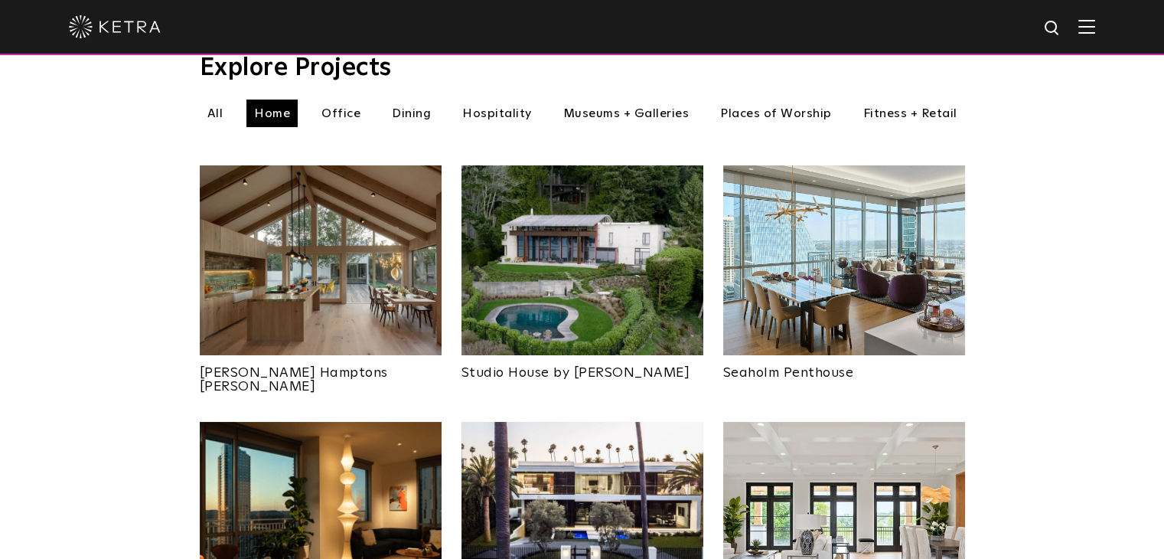
scroll to position [612, 0]
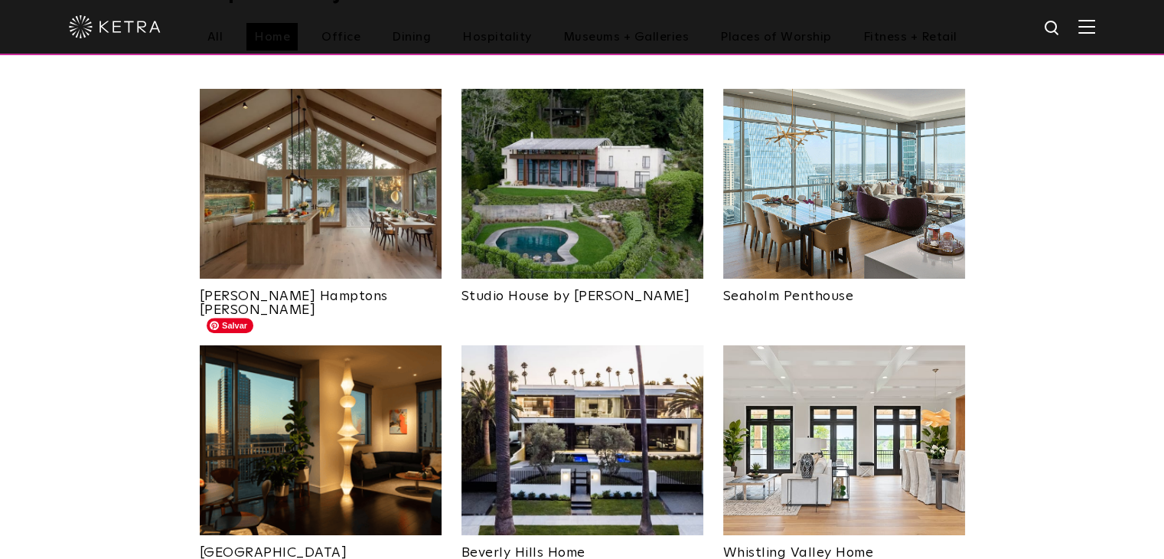
click at [325, 393] on img at bounding box center [321, 440] width 242 height 190
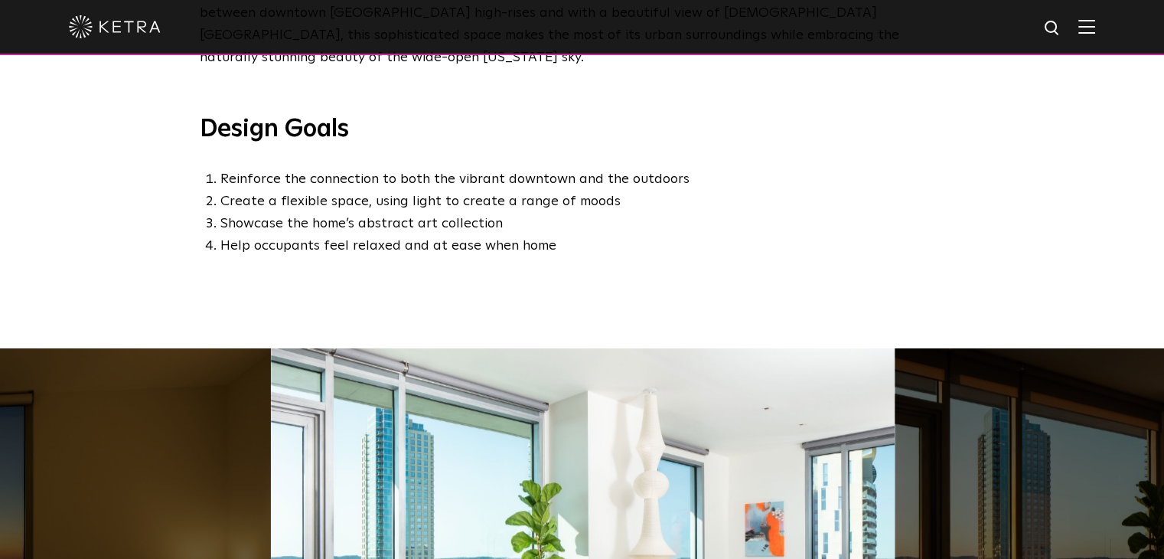
scroll to position [995, 0]
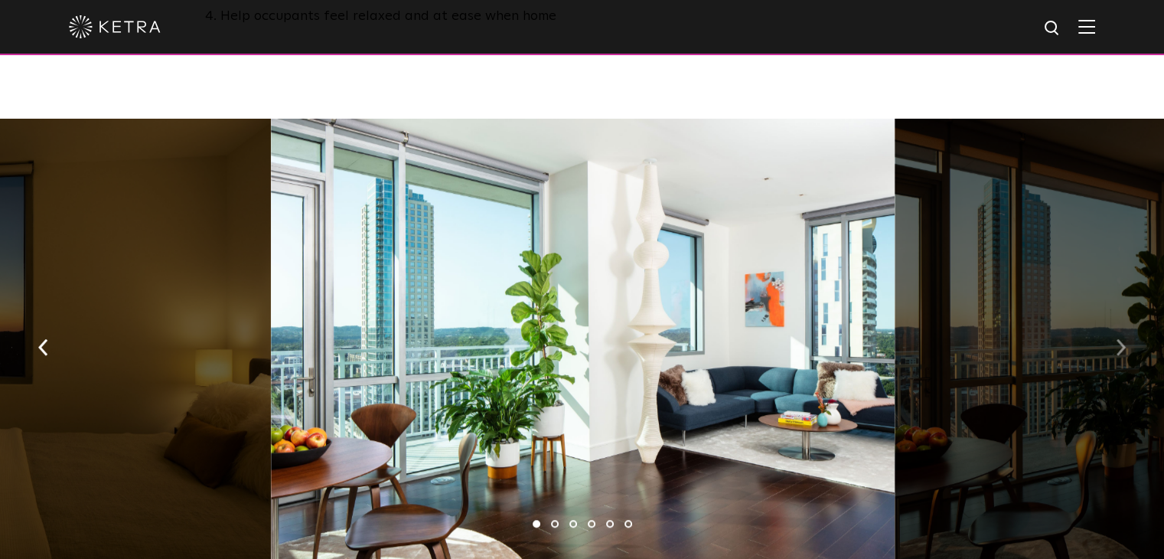
click at [1115, 320] on button "button" at bounding box center [1121, 346] width 33 height 53
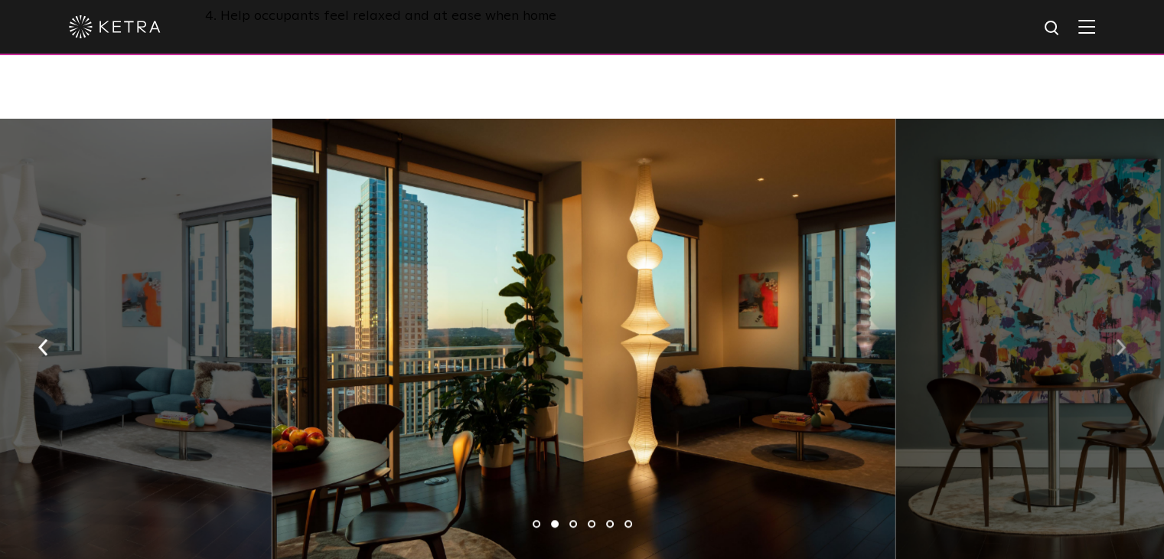
click at [1118, 339] on img "button" at bounding box center [1121, 347] width 10 height 17
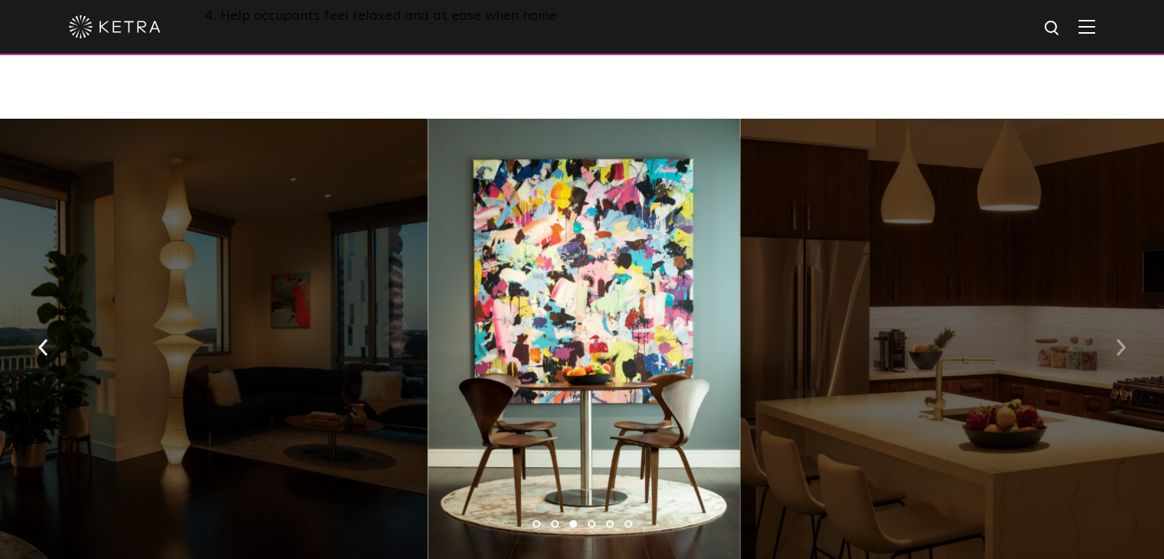
click at [1118, 339] on img "button" at bounding box center [1121, 347] width 10 height 17
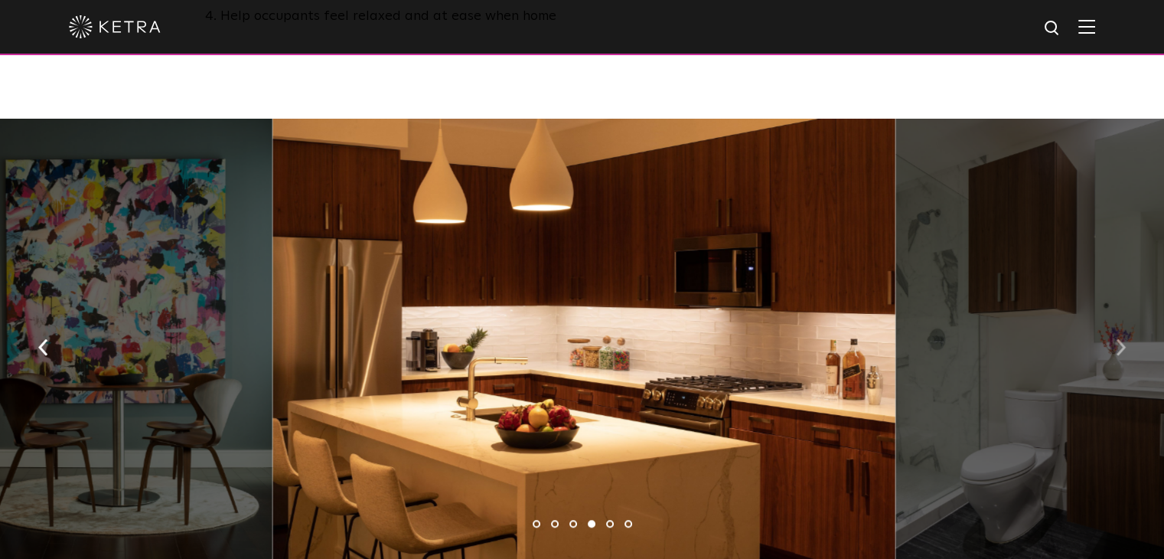
click at [1118, 339] on img "button" at bounding box center [1121, 347] width 10 height 17
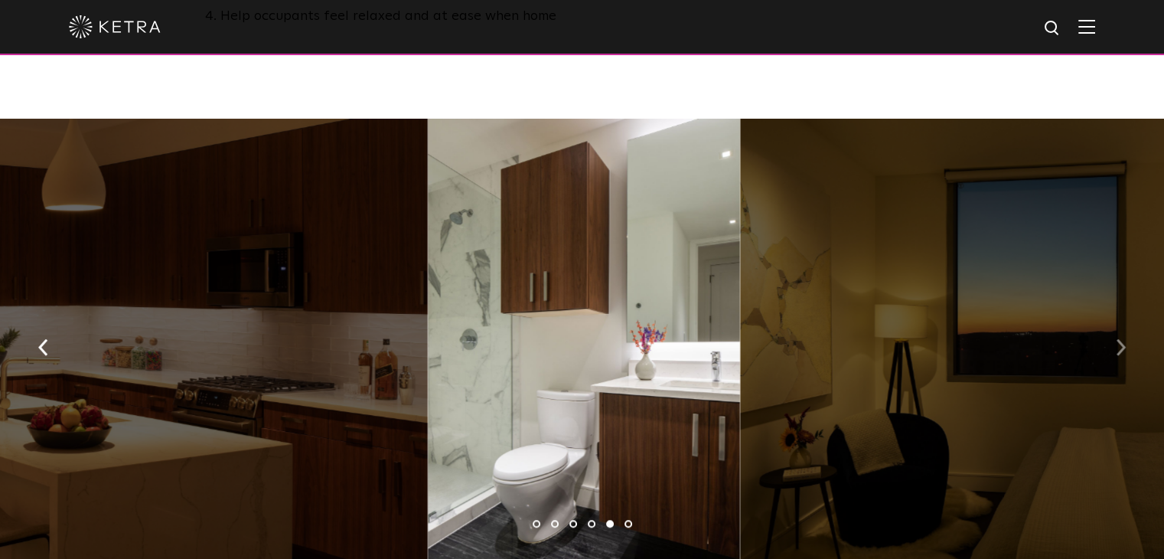
click at [1118, 339] on img "button" at bounding box center [1121, 347] width 10 height 17
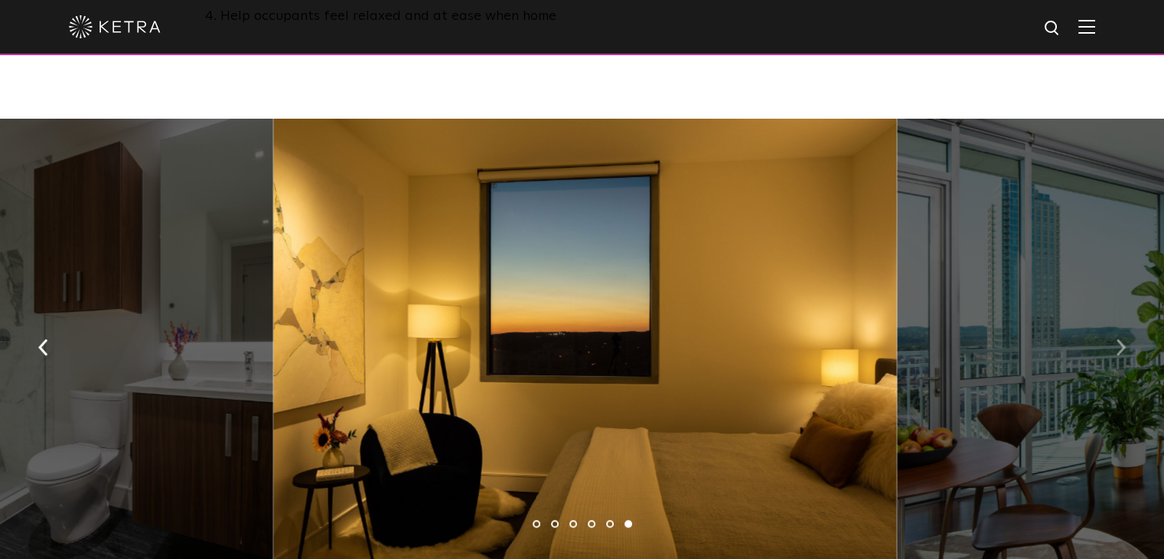
click at [1118, 339] on img "button" at bounding box center [1121, 347] width 10 height 17
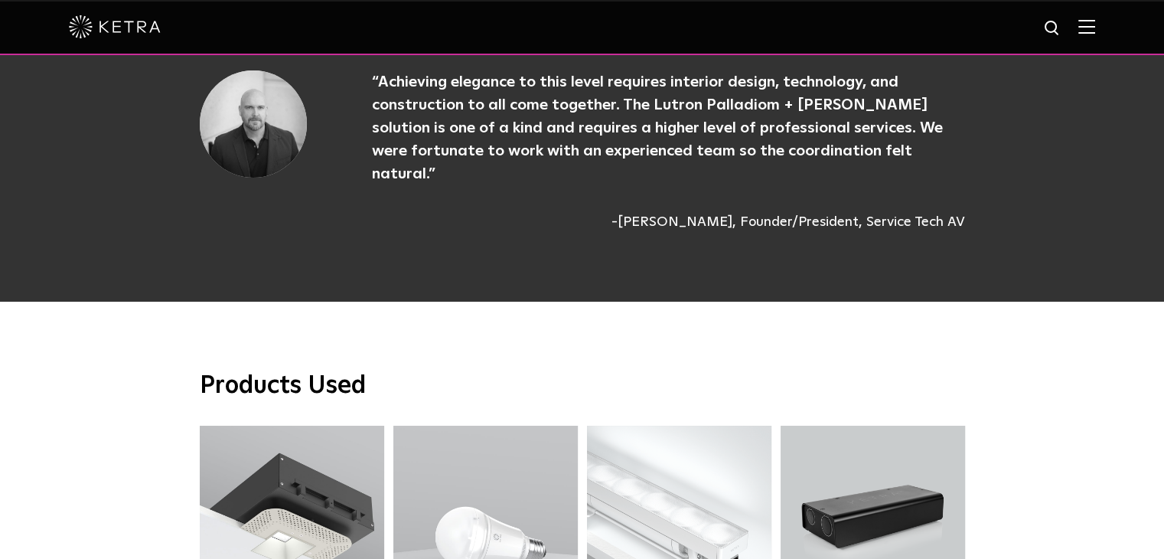
scroll to position [3751, 0]
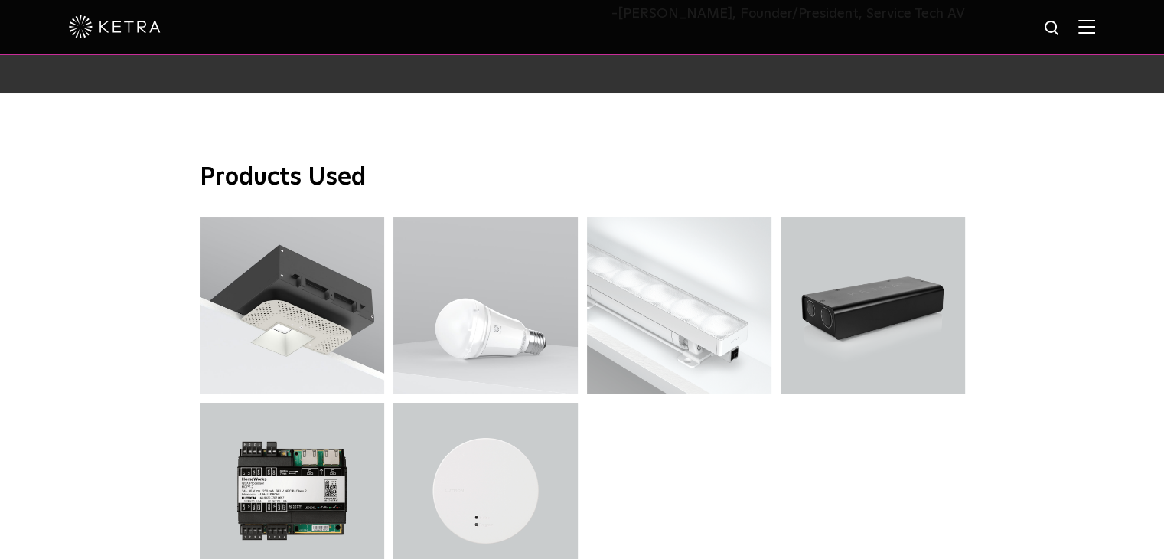
click at [128, 36] on img at bounding box center [115, 26] width 92 height 23
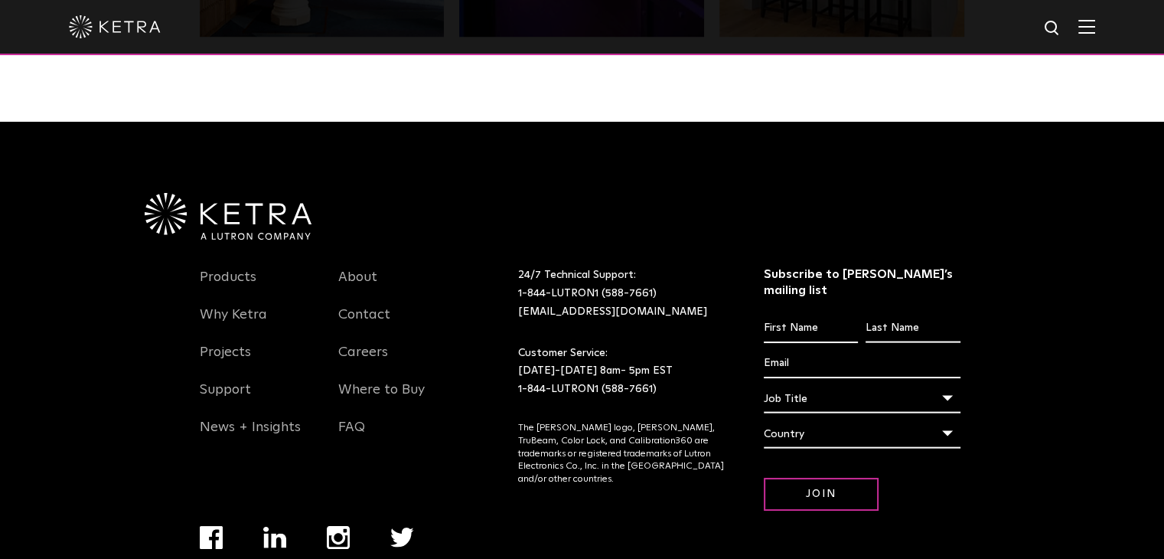
scroll to position [3218, 0]
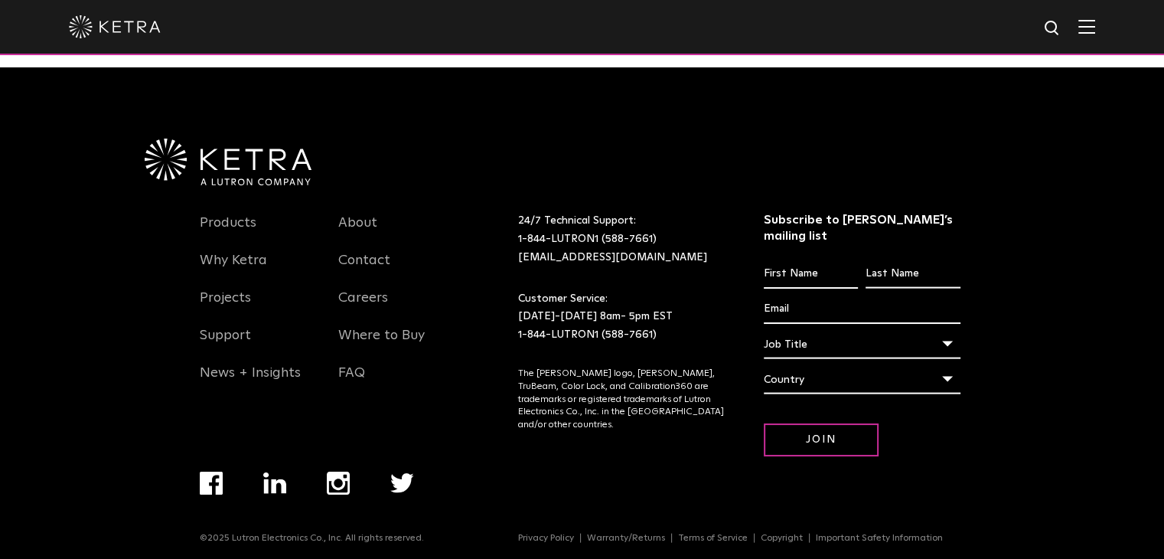
click at [338, 472] on img "Navigation Menu" at bounding box center [338, 483] width 23 height 23
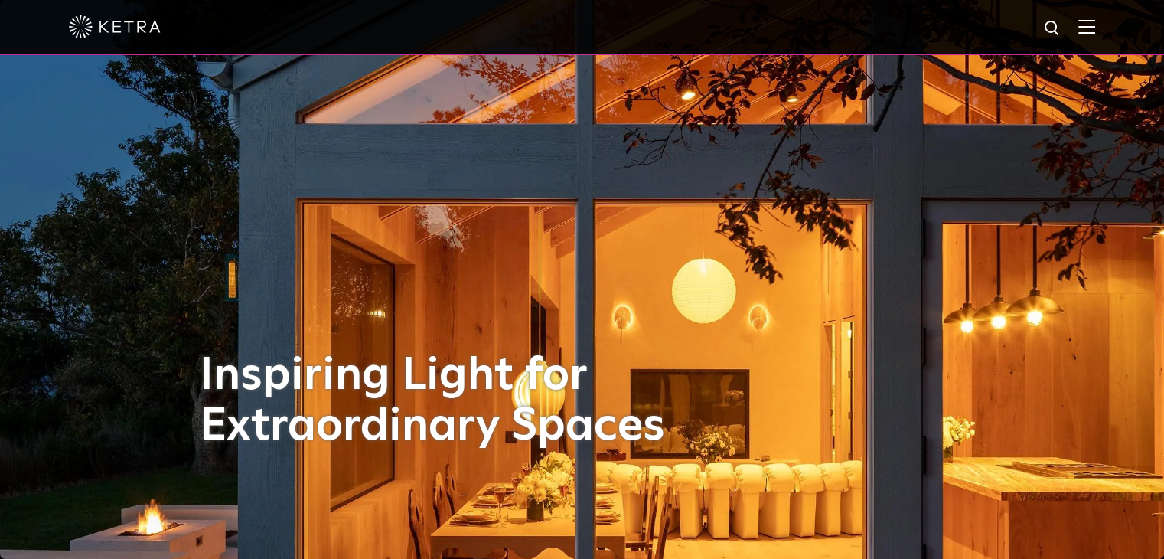
click at [1087, 19] on div at bounding box center [582, 27] width 1027 height 54
click at [1095, 22] on img at bounding box center [1087, 26] width 17 height 15
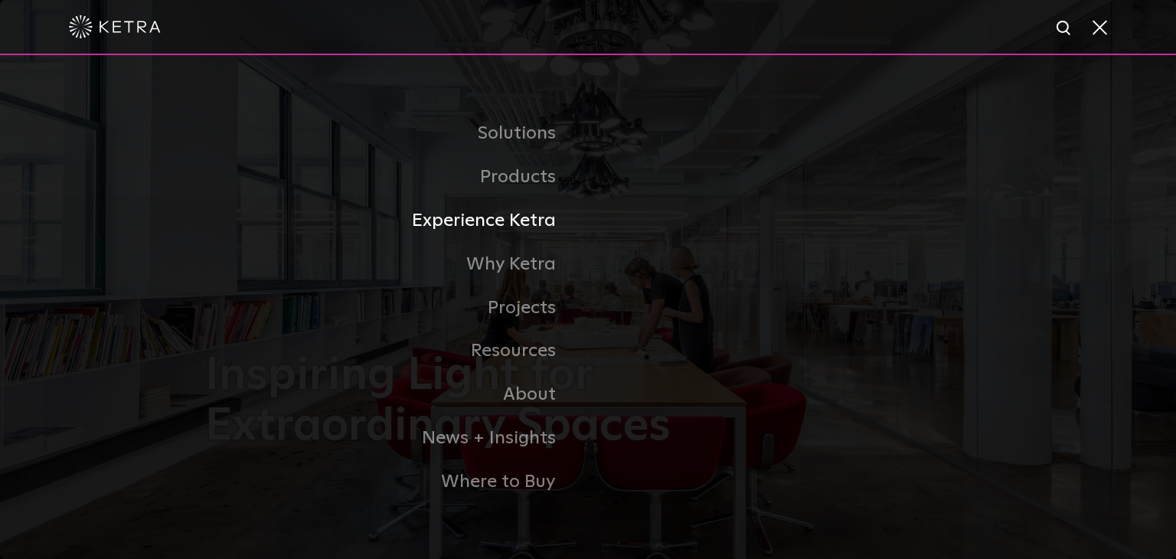
click at [511, 229] on link "Experience Ketra" at bounding box center [396, 221] width 383 height 44
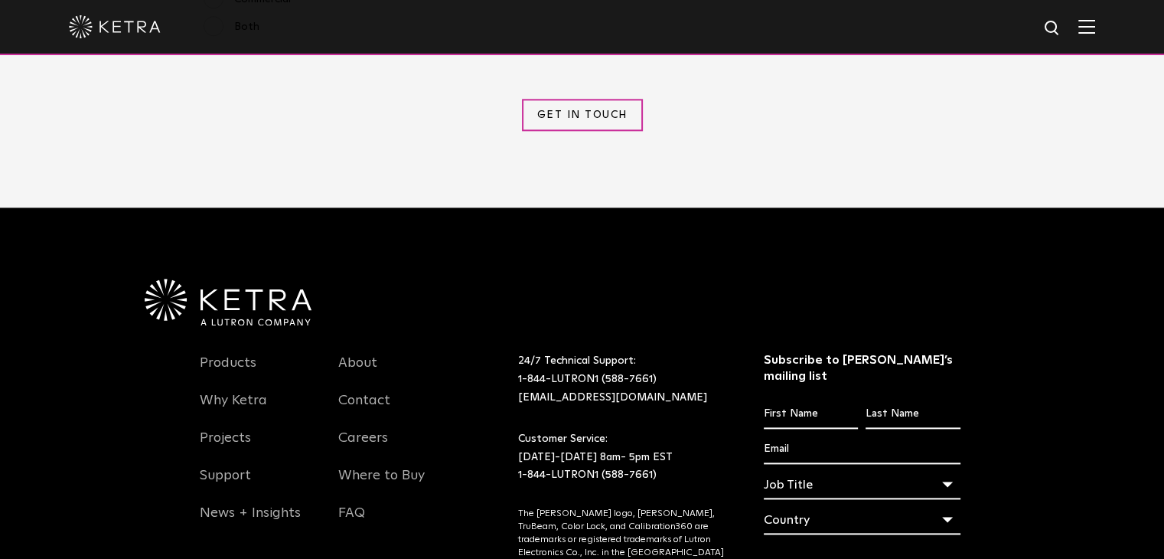
scroll to position [1969, 0]
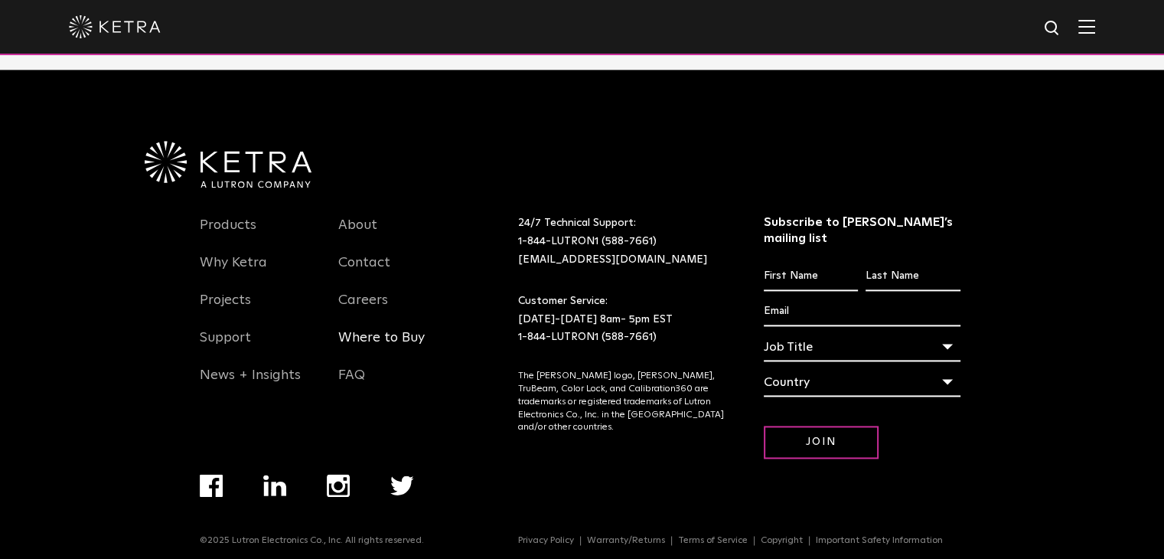
click at [395, 341] on link "Where to Buy" at bounding box center [381, 346] width 87 height 35
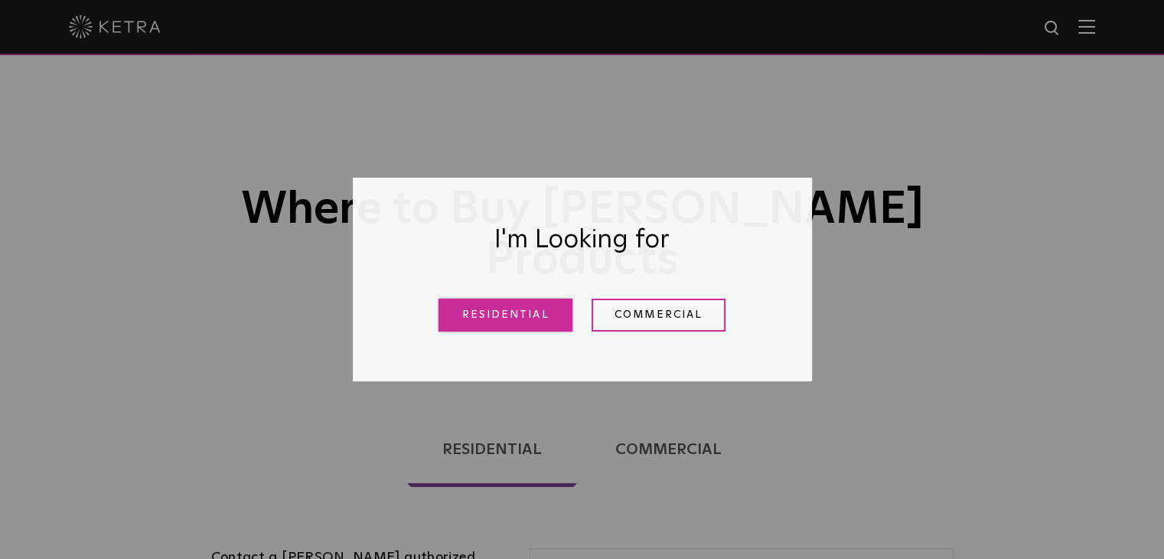
click at [505, 318] on link "Residential" at bounding box center [506, 315] width 134 height 33
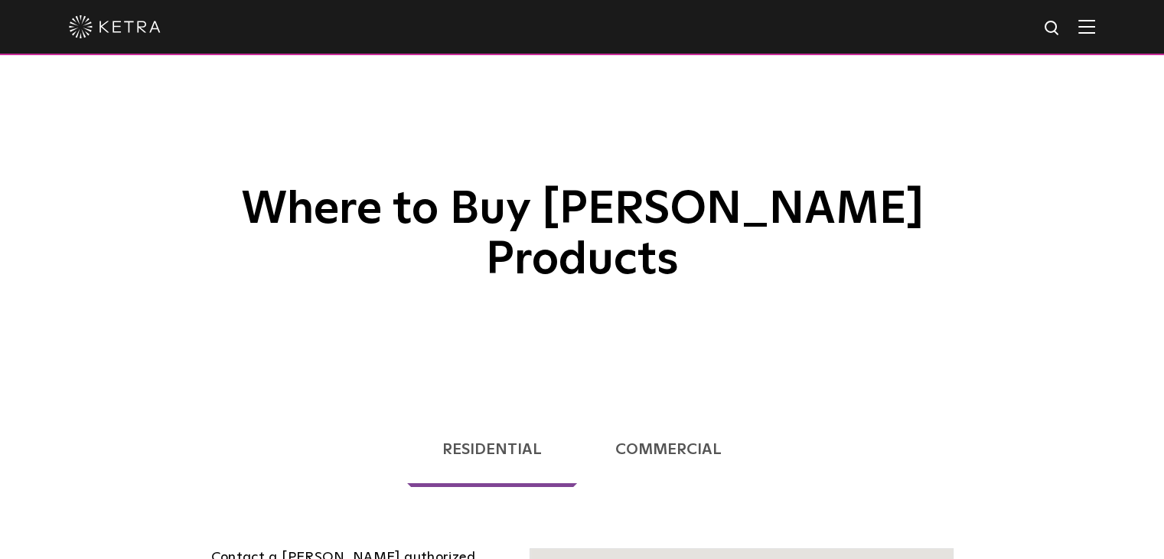
scroll to position [499, 0]
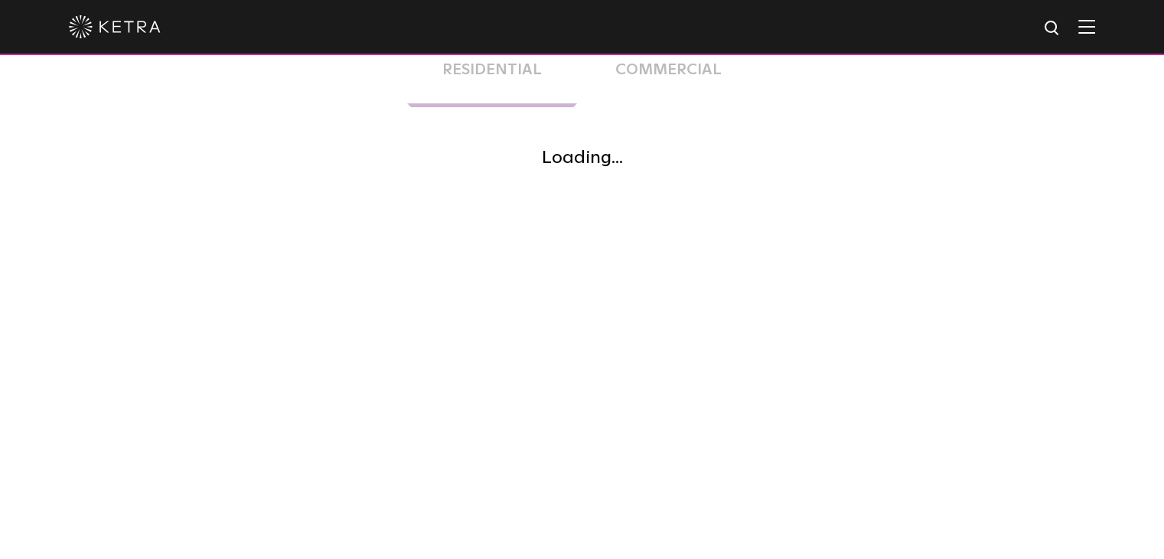
scroll to position [383, 0]
